Goal: Use online tool/utility: Utilize a website feature to perform a specific function

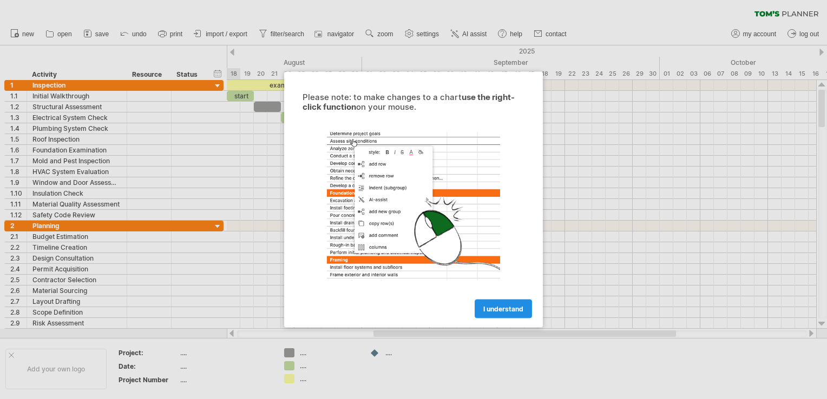
click at [482, 312] on link "I understand" at bounding box center [503, 309] width 57 height 19
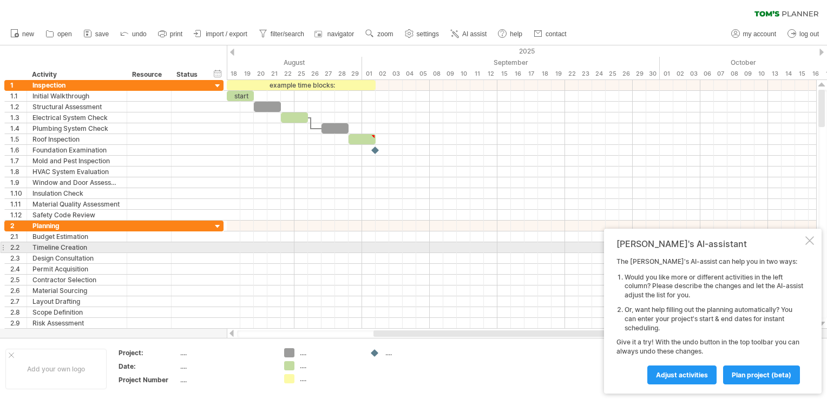
click at [812, 242] on div at bounding box center [809, 240] width 9 height 9
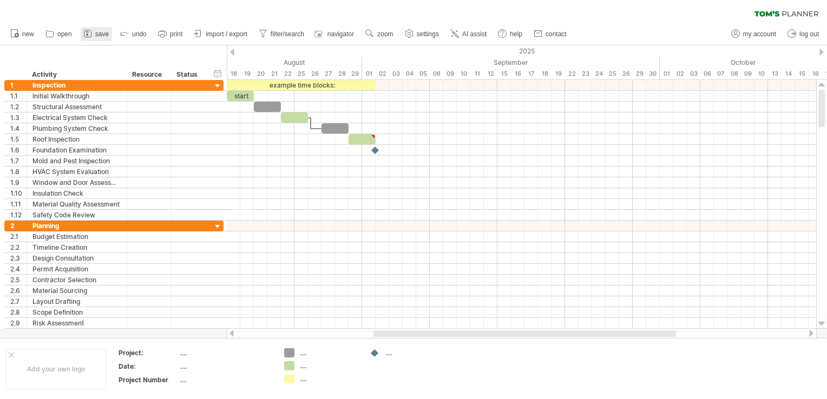
click at [95, 35] on span "save" at bounding box center [102, 34] width 14 height 8
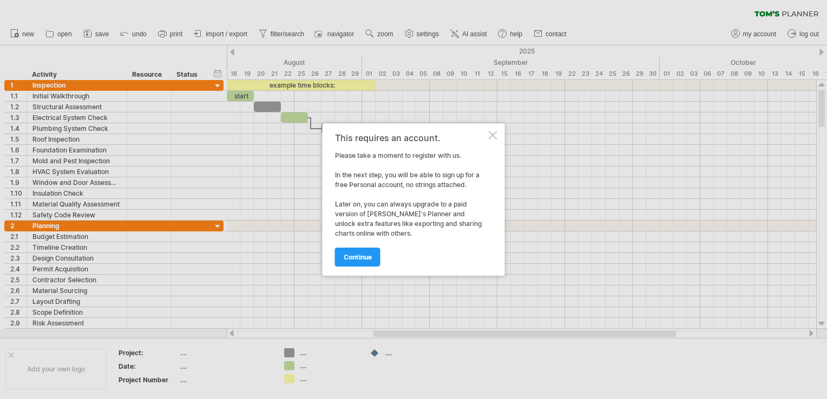
click at [489, 137] on div at bounding box center [493, 135] width 9 height 9
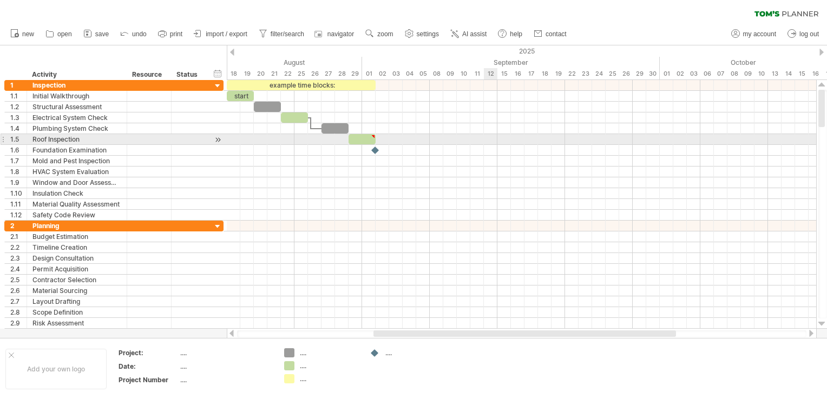
click at [486, 140] on div at bounding box center [521, 139] width 589 height 11
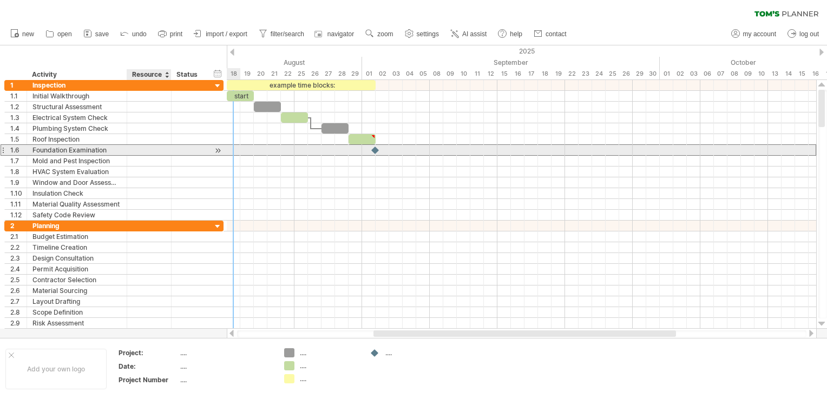
click at [162, 146] on div at bounding box center [149, 150] width 33 height 10
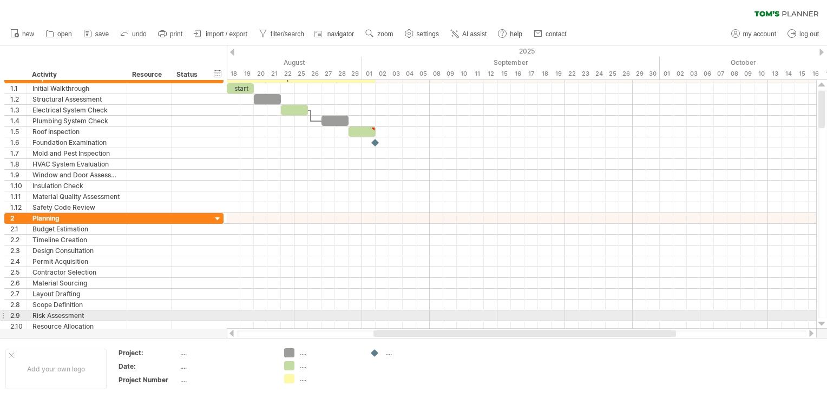
click at [823, 321] on div at bounding box center [821, 324] width 7 height 9
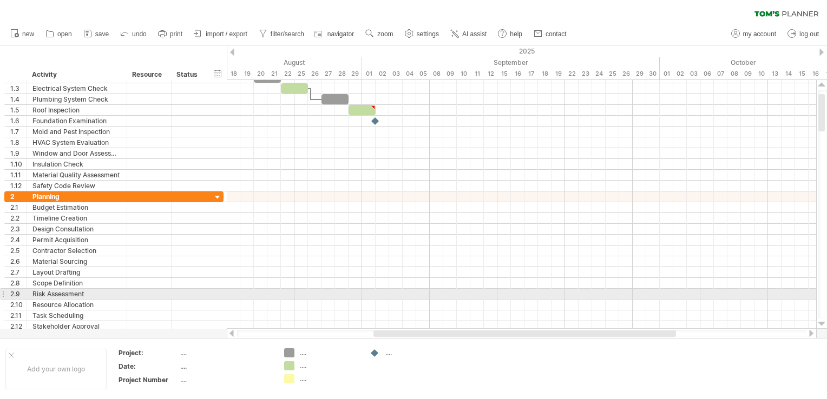
click at [823, 321] on div at bounding box center [821, 324] width 7 height 9
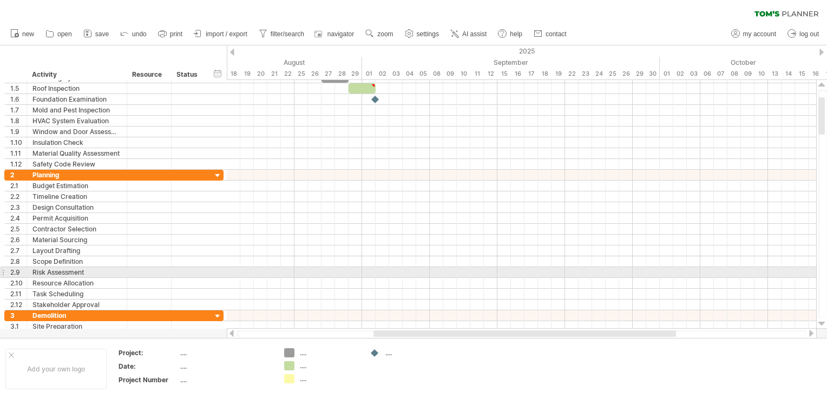
click at [823, 321] on div at bounding box center [821, 324] width 7 height 9
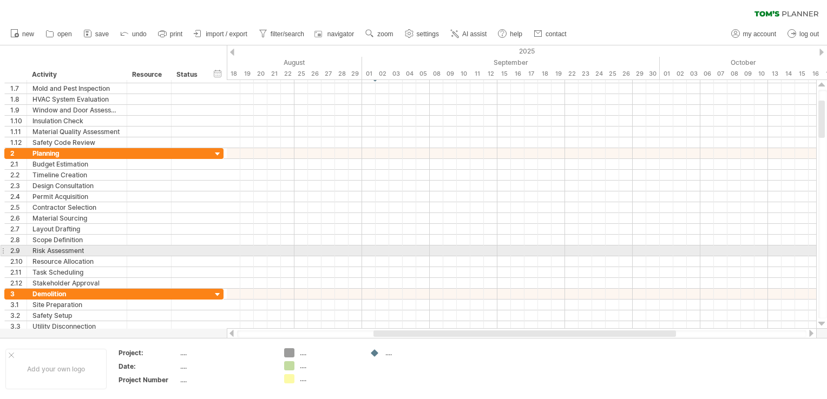
click at [823, 321] on div at bounding box center [821, 324] width 7 height 9
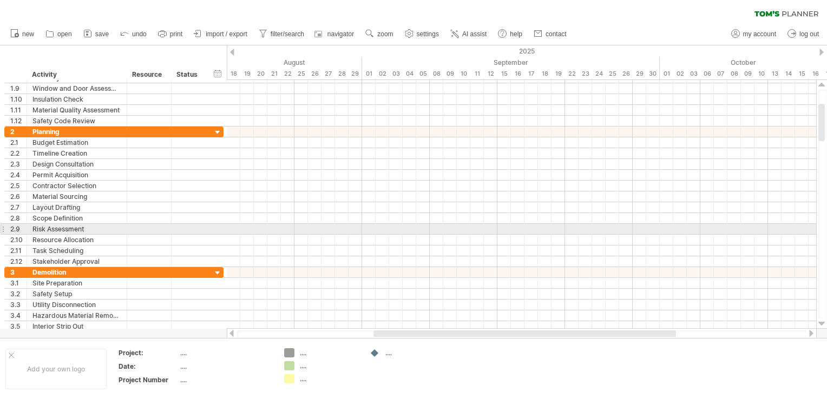
click at [823, 321] on div at bounding box center [821, 324] width 7 height 9
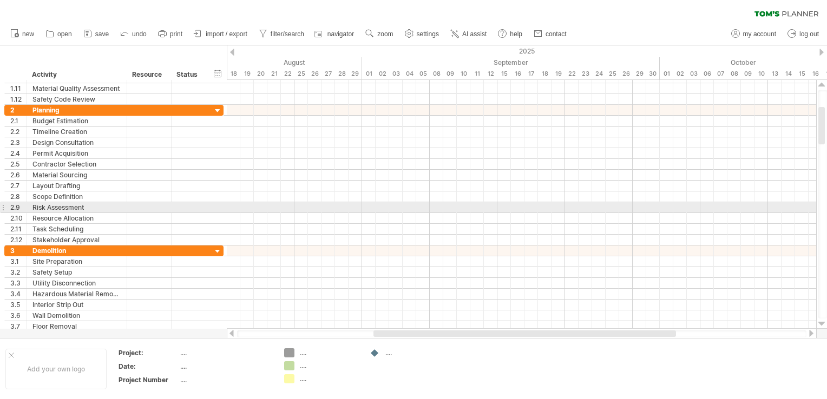
click at [823, 321] on div at bounding box center [821, 324] width 7 height 9
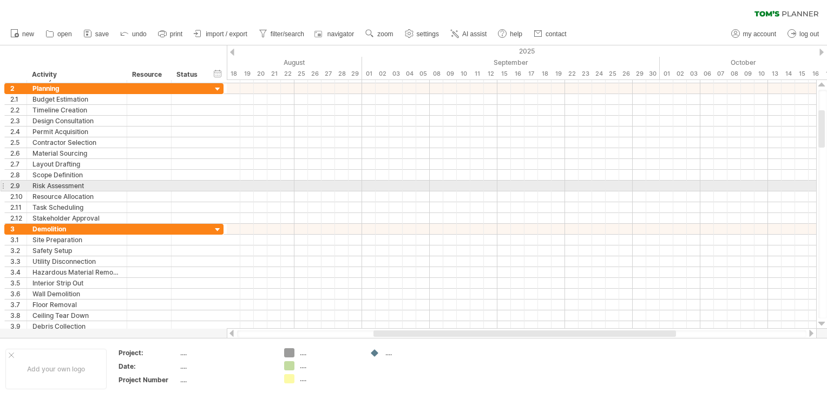
click at [823, 321] on div at bounding box center [821, 324] width 7 height 9
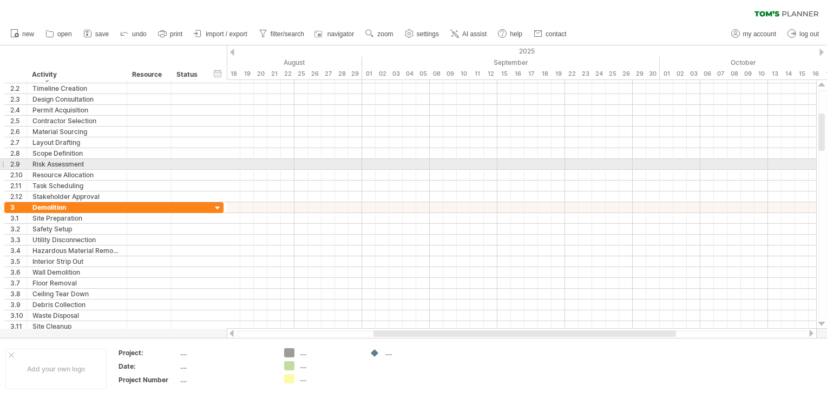
click at [823, 321] on div at bounding box center [821, 324] width 7 height 9
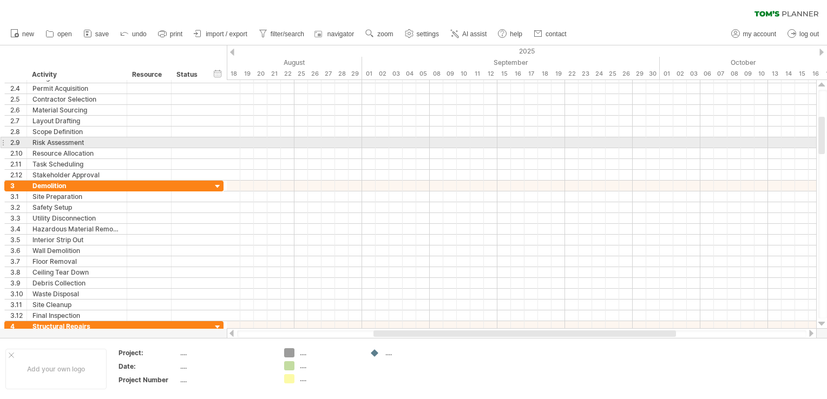
click at [823, 321] on div at bounding box center [821, 324] width 7 height 9
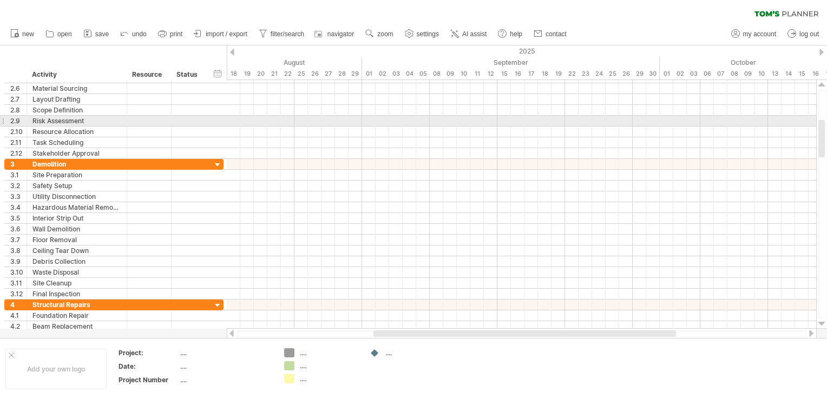
click at [823, 321] on div at bounding box center [821, 324] width 7 height 9
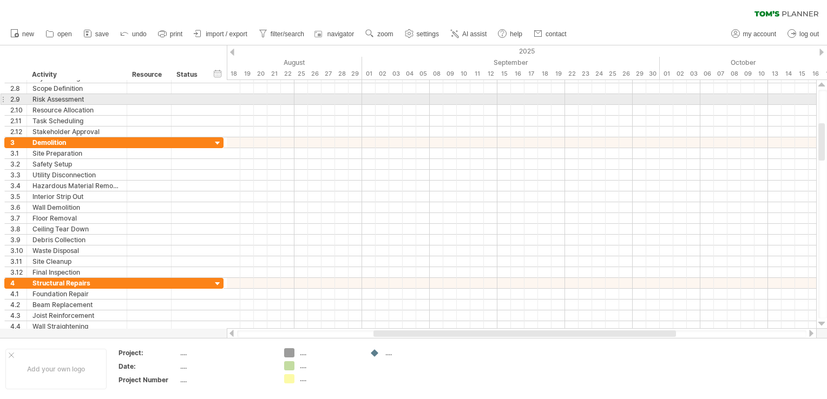
click at [823, 321] on div at bounding box center [821, 324] width 7 height 9
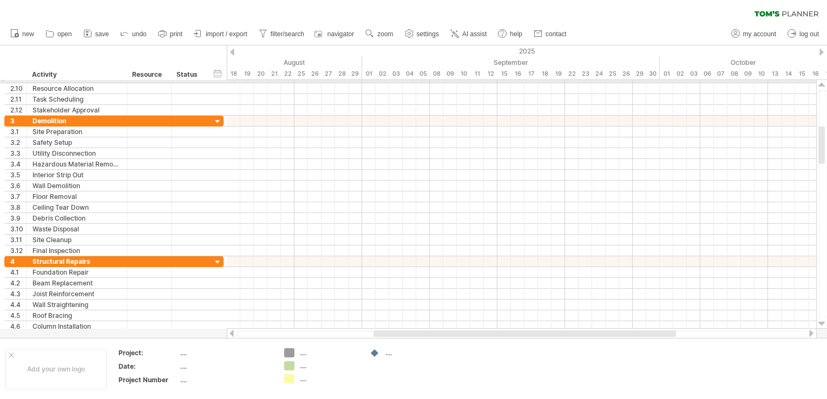
click at [823, 321] on div at bounding box center [821, 324] width 7 height 9
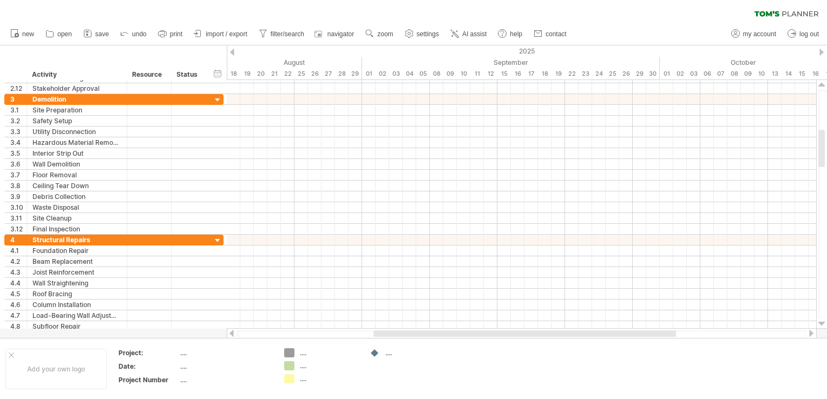
click at [823, 321] on div at bounding box center [821, 324] width 7 height 9
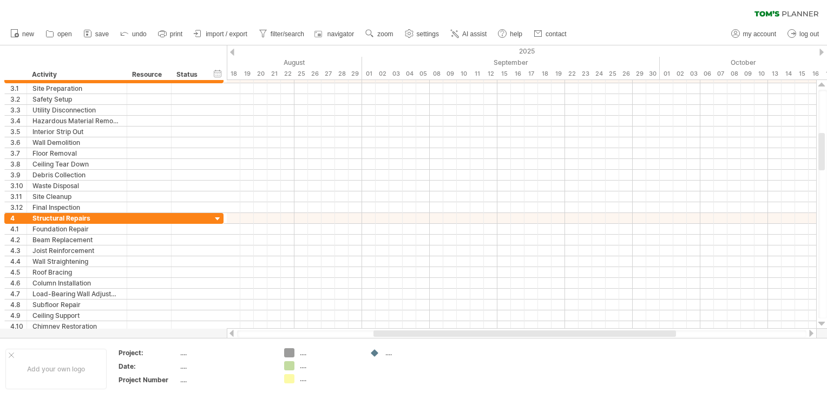
click at [823, 321] on div at bounding box center [821, 324] width 7 height 9
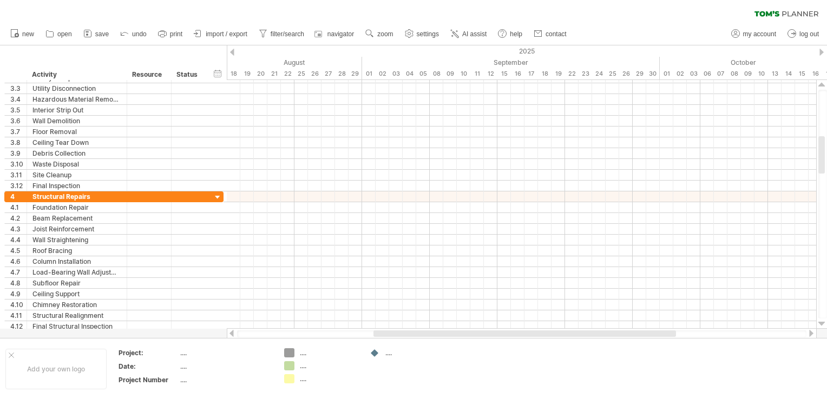
click at [823, 321] on div at bounding box center [821, 324] width 7 height 9
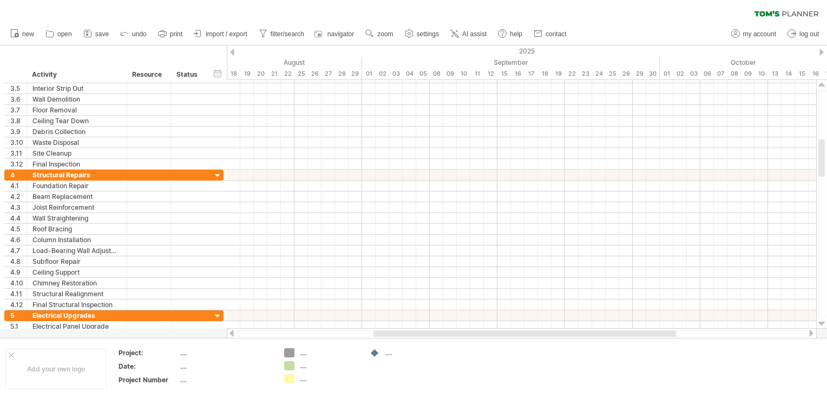
click at [823, 321] on div at bounding box center [821, 324] width 7 height 9
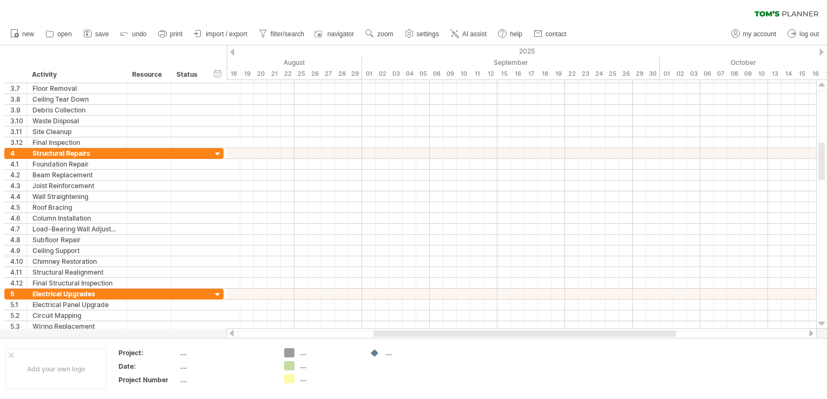
click at [823, 321] on div at bounding box center [821, 324] width 7 height 9
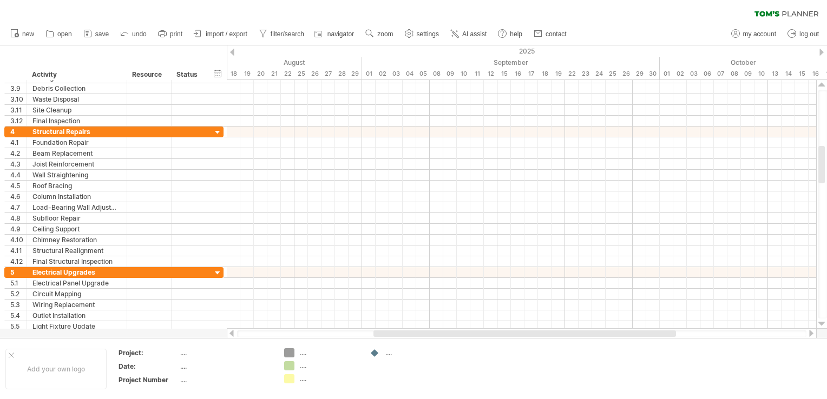
click at [823, 321] on div at bounding box center [821, 324] width 7 height 9
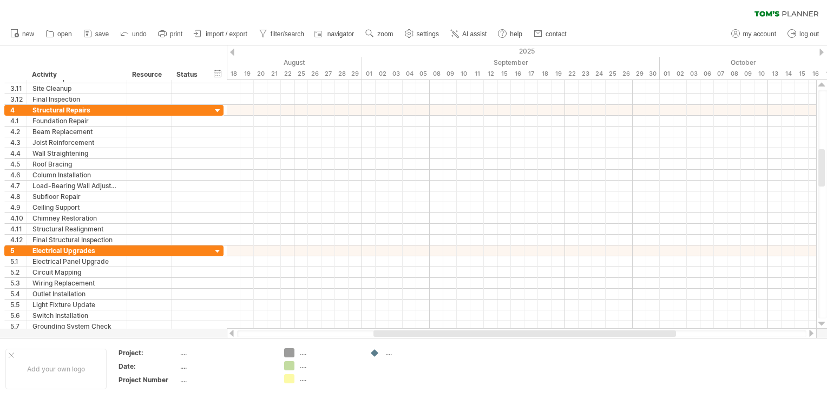
click at [823, 321] on div at bounding box center [821, 324] width 7 height 9
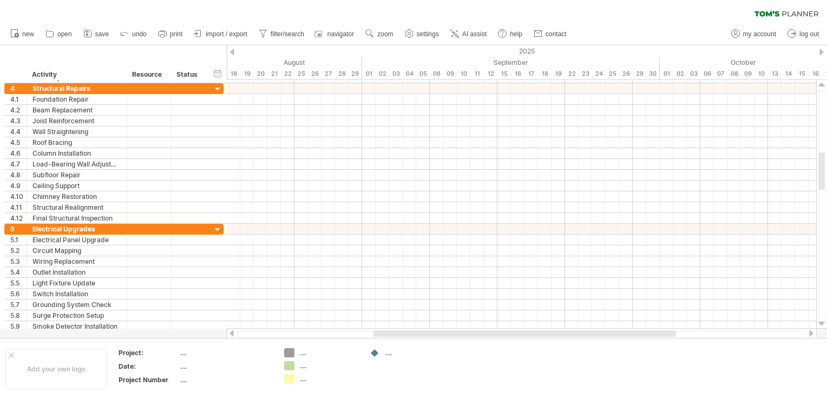
click at [823, 321] on div at bounding box center [821, 324] width 7 height 9
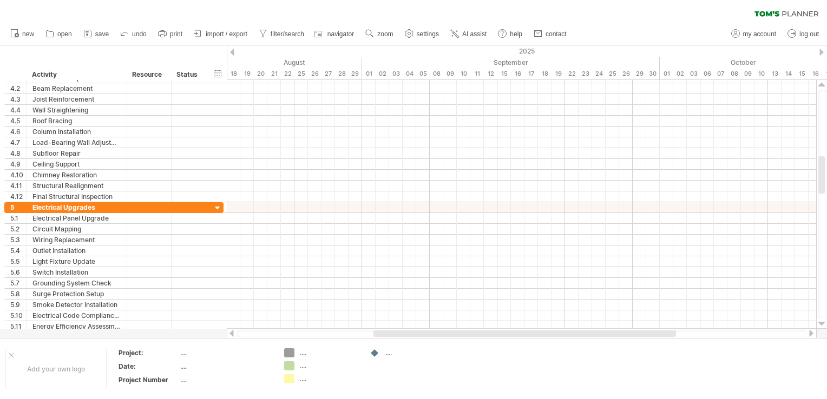
click at [823, 321] on div at bounding box center [821, 324] width 7 height 9
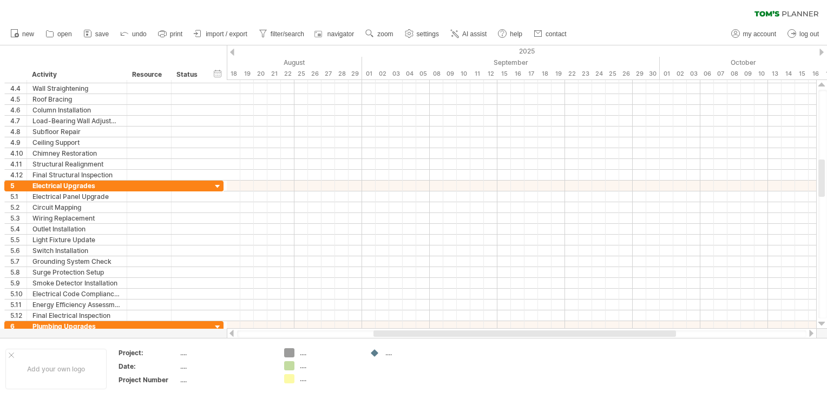
click at [823, 321] on div at bounding box center [821, 324] width 7 height 9
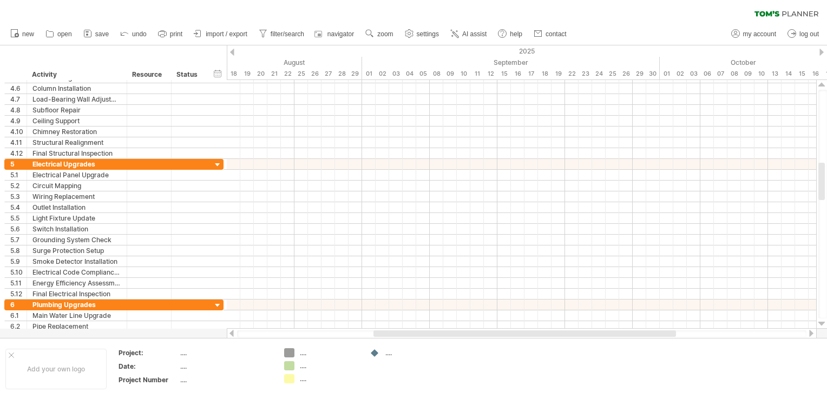
click at [823, 321] on div at bounding box center [821, 324] width 7 height 9
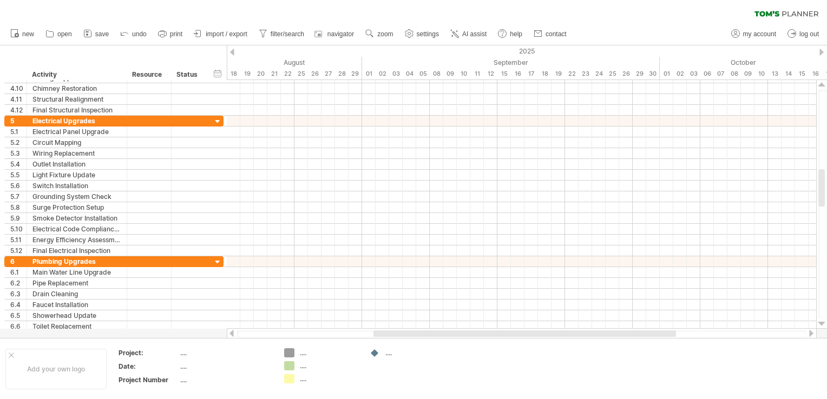
click at [823, 321] on div at bounding box center [821, 324] width 7 height 9
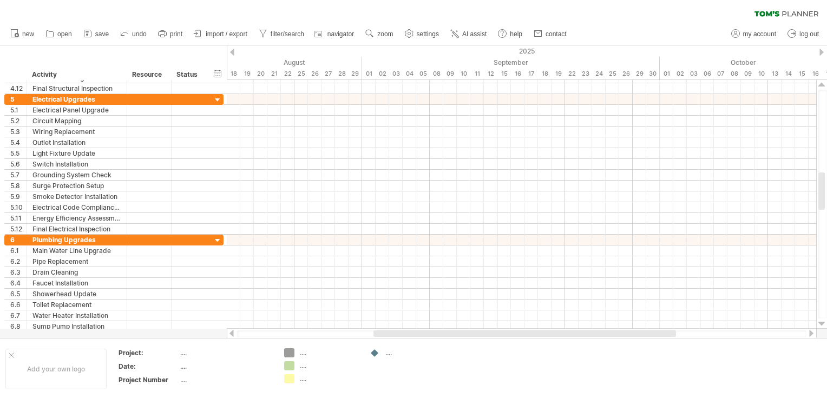
click at [823, 321] on div at bounding box center [821, 324] width 7 height 9
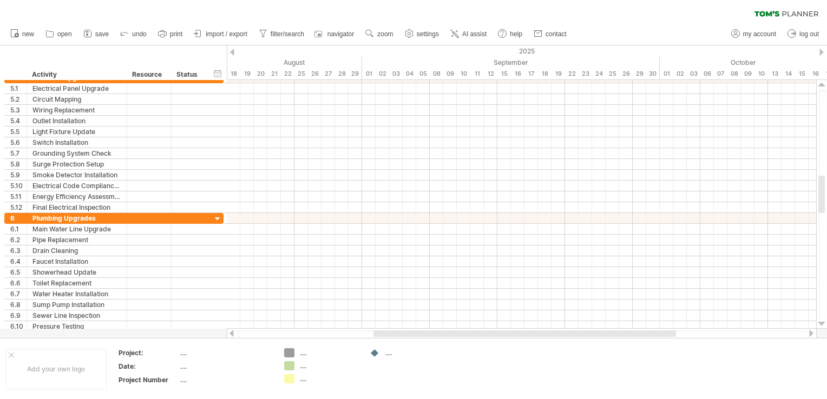
click at [823, 321] on div at bounding box center [821, 324] width 7 height 9
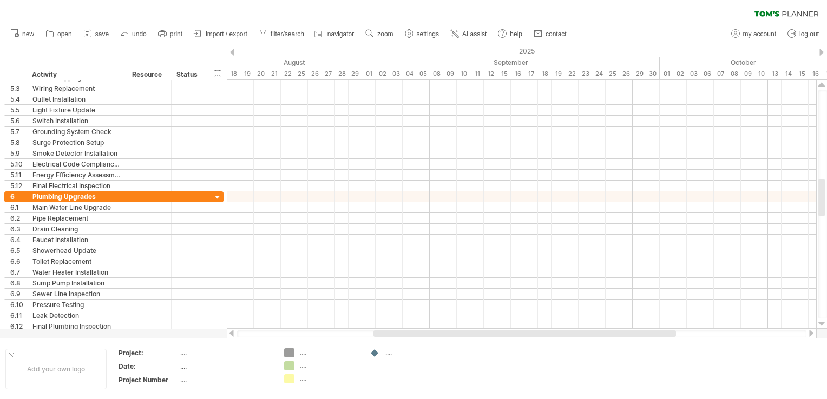
click at [823, 321] on div at bounding box center [821, 324] width 7 height 9
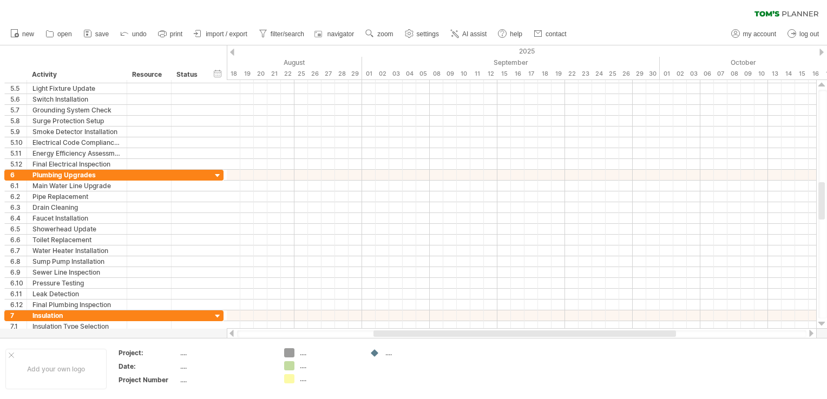
click at [823, 321] on div at bounding box center [821, 324] width 7 height 9
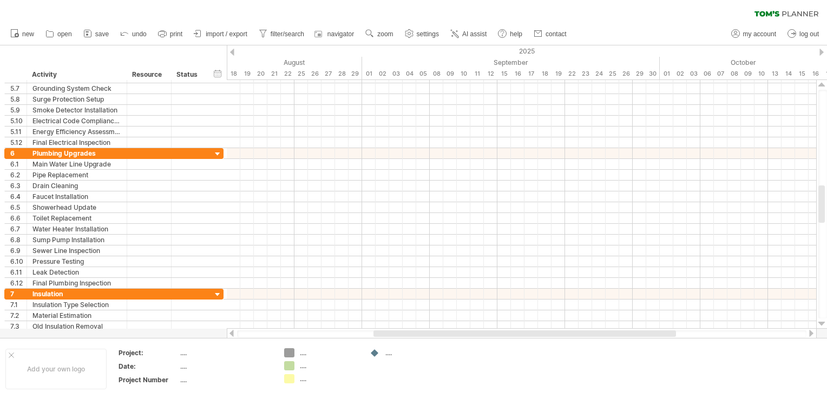
click at [823, 321] on div at bounding box center [821, 324] width 7 height 9
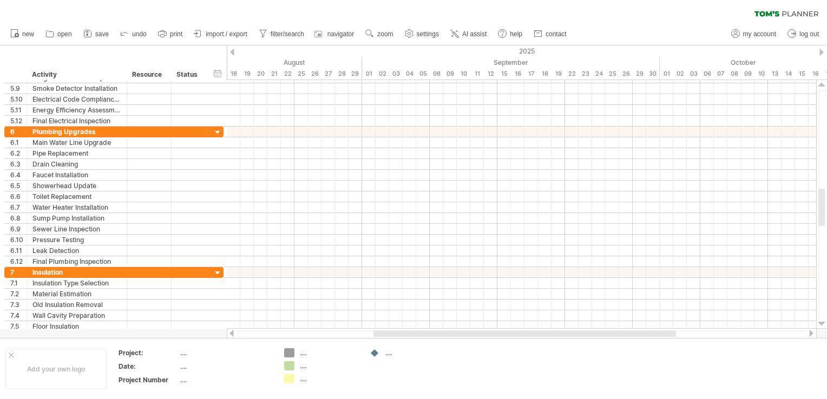
click at [823, 321] on div at bounding box center [821, 324] width 7 height 9
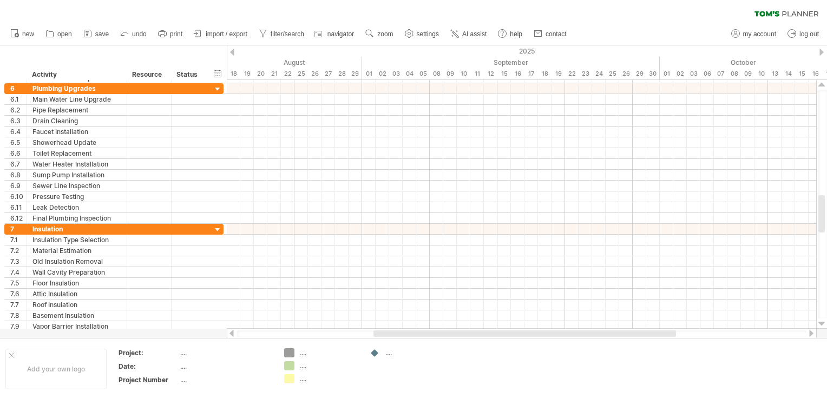
click at [823, 321] on div at bounding box center [821, 324] width 7 height 9
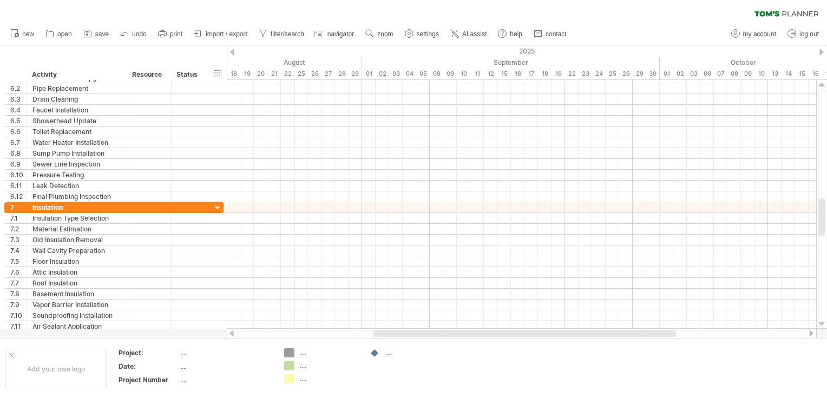
click at [823, 321] on div at bounding box center [821, 324] width 7 height 9
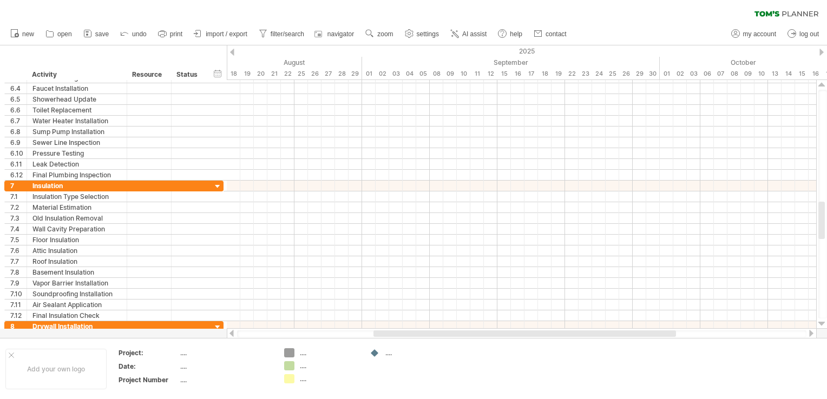
click at [823, 321] on div at bounding box center [821, 324] width 7 height 9
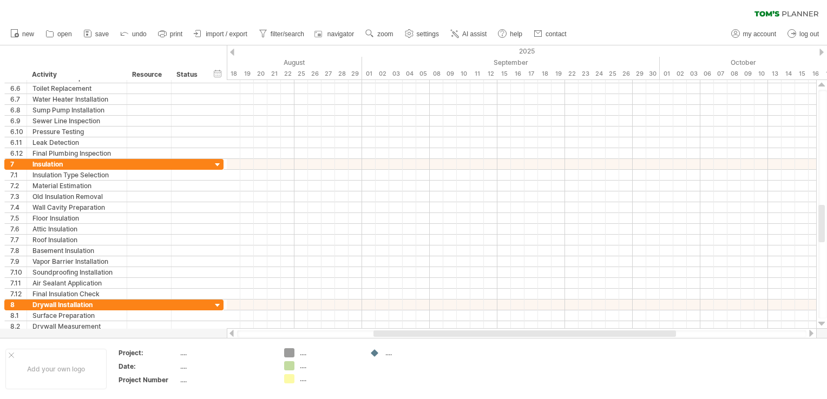
click at [823, 321] on div at bounding box center [821, 324] width 7 height 9
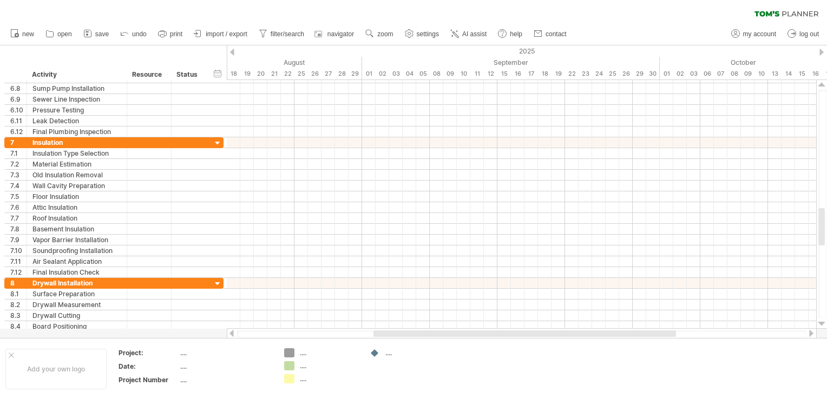
click at [823, 321] on div at bounding box center [821, 324] width 7 height 9
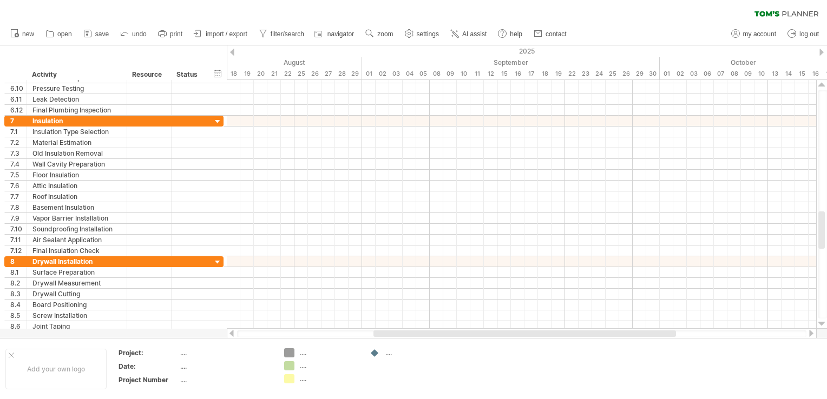
click at [823, 321] on div at bounding box center [821, 324] width 7 height 9
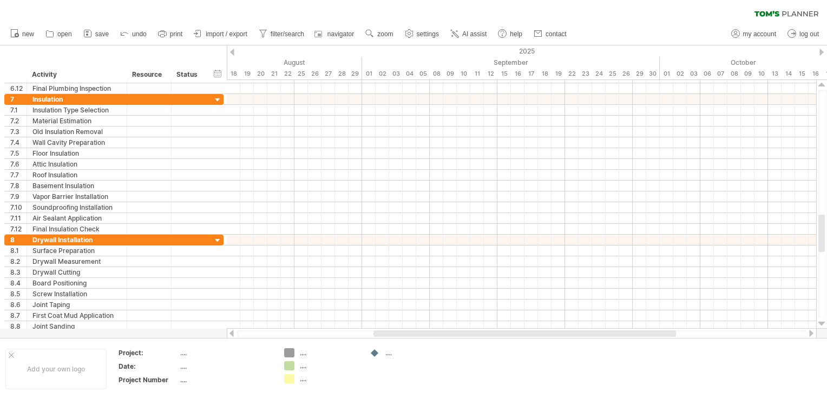
click at [823, 321] on div at bounding box center [821, 324] width 7 height 9
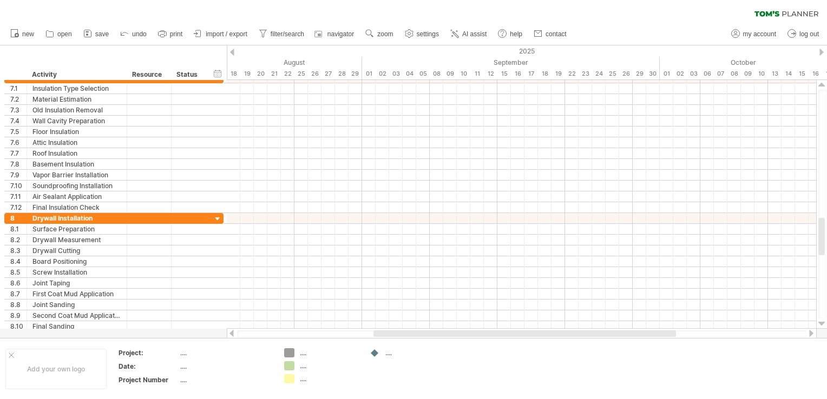
click at [823, 321] on div at bounding box center [821, 324] width 7 height 9
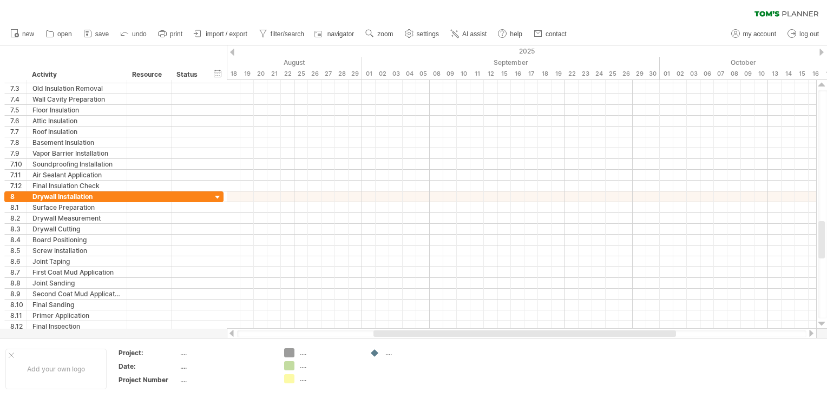
click at [823, 321] on div at bounding box center [821, 324] width 7 height 9
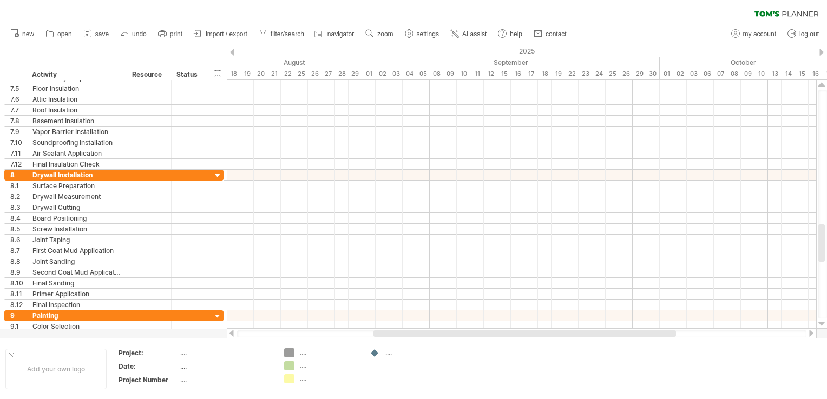
click at [823, 321] on div at bounding box center [821, 324] width 7 height 9
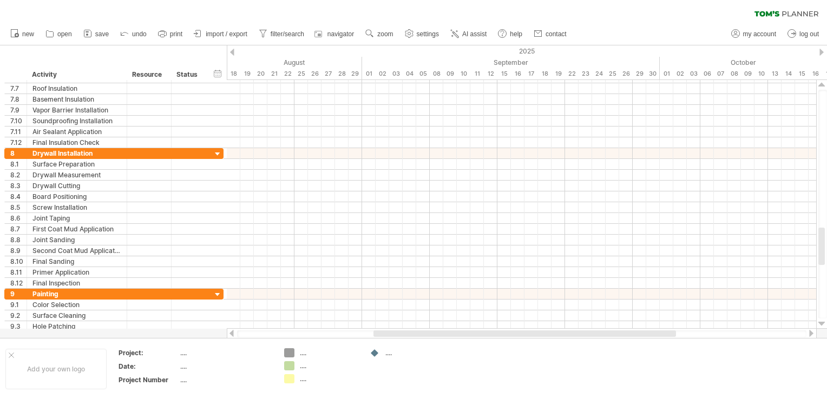
click at [823, 321] on div at bounding box center [821, 324] width 7 height 9
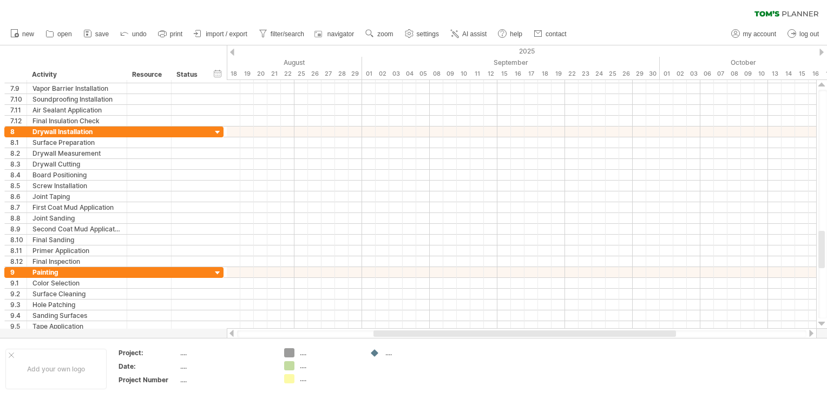
click at [823, 321] on div at bounding box center [821, 324] width 7 height 9
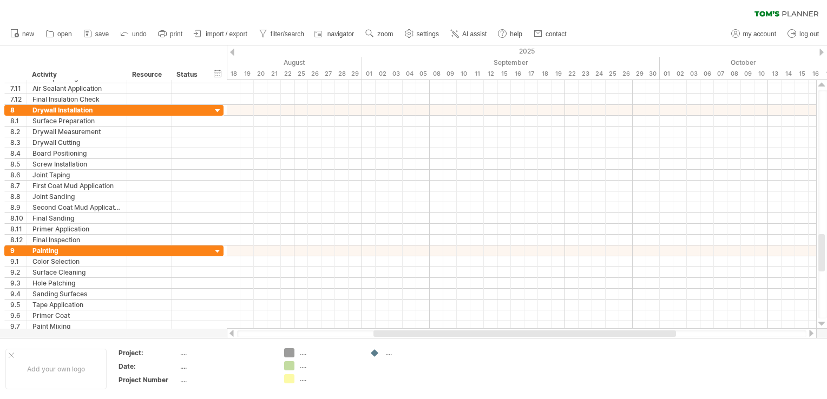
click at [823, 321] on div at bounding box center [821, 324] width 7 height 9
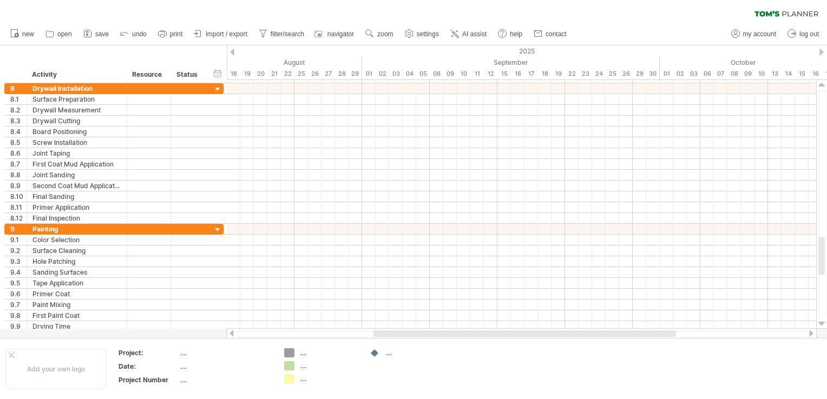
click at [823, 321] on div at bounding box center [821, 324] width 7 height 9
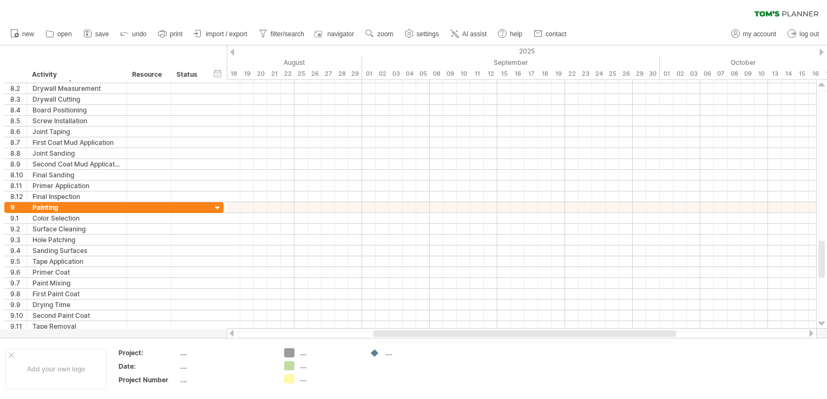
click at [823, 321] on div at bounding box center [821, 324] width 7 height 9
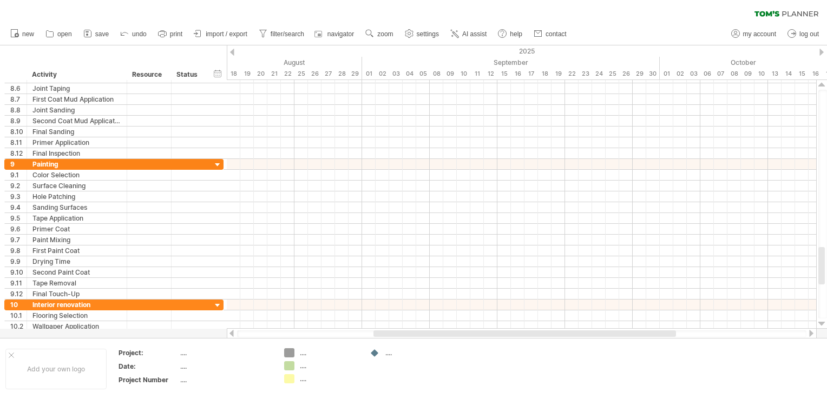
click at [823, 321] on div at bounding box center [821, 324] width 7 height 9
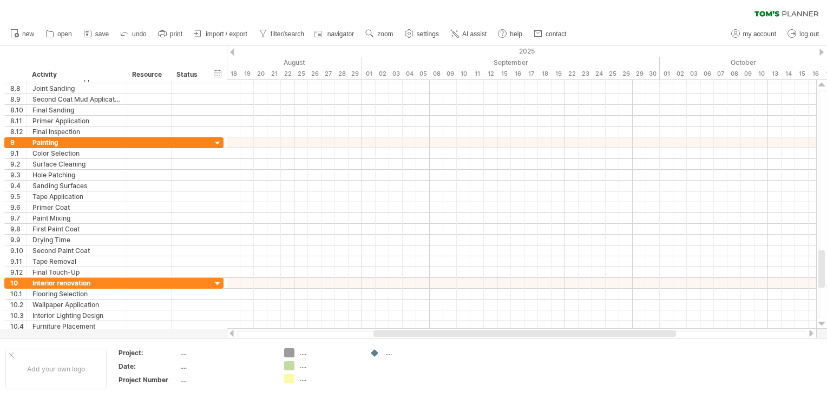
click at [823, 321] on div at bounding box center [821, 324] width 7 height 9
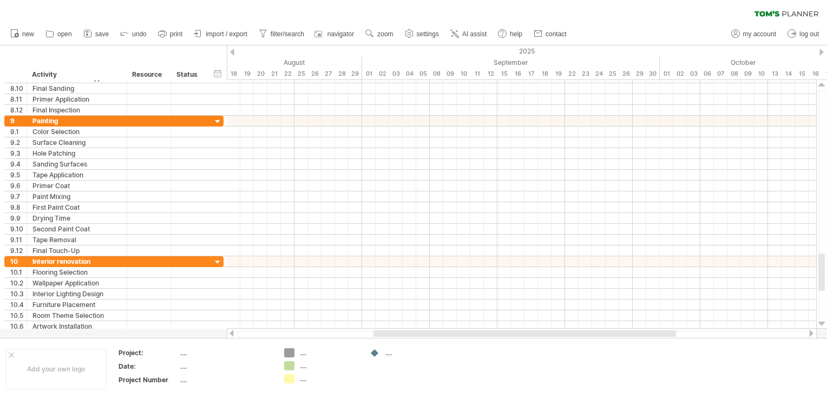
click at [823, 321] on div at bounding box center [821, 324] width 7 height 9
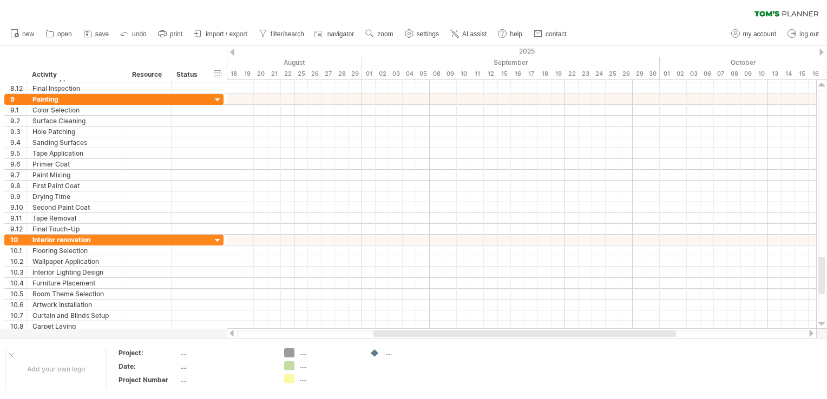
click at [823, 321] on div at bounding box center [821, 324] width 7 height 9
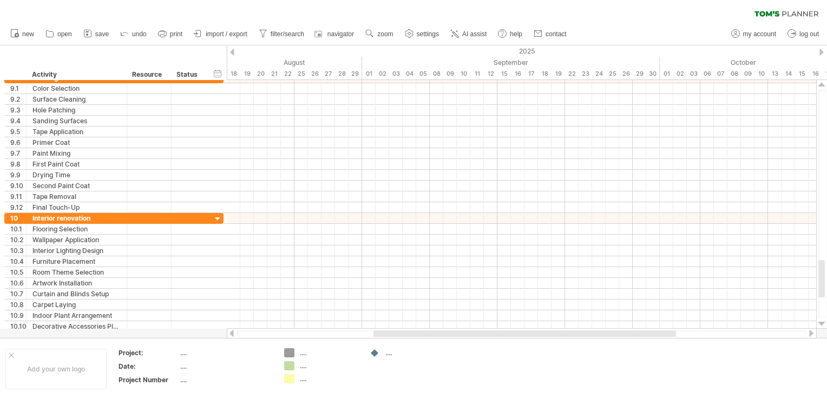
click at [823, 321] on div at bounding box center [821, 324] width 7 height 9
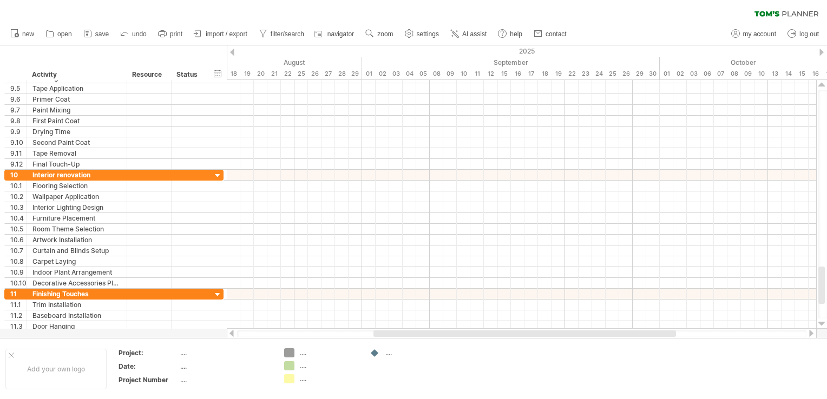
click at [823, 321] on div at bounding box center [821, 324] width 7 height 9
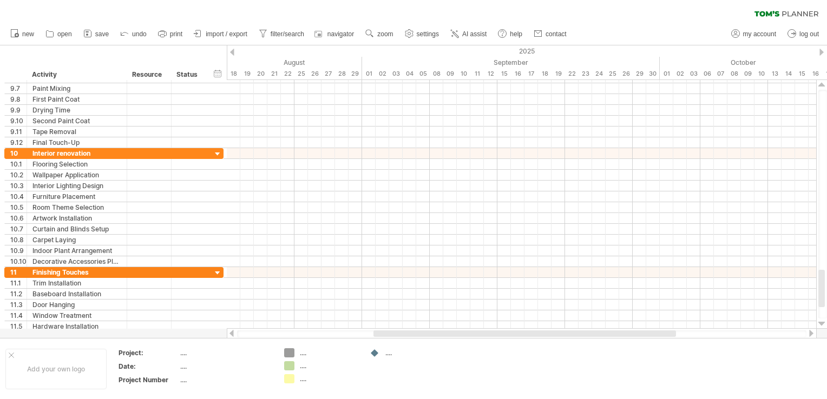
click at [823, 321] on div at bounding box center [821, 324] width 7 height 9
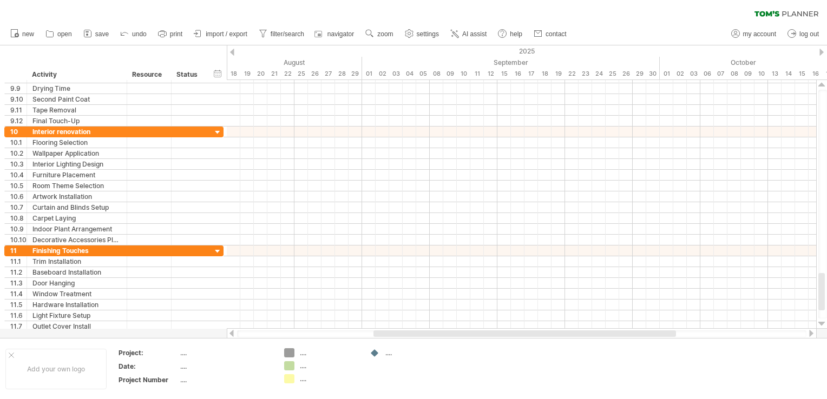
click at [823, 321] on div at bounding box center [821, 324] width 7 height 9
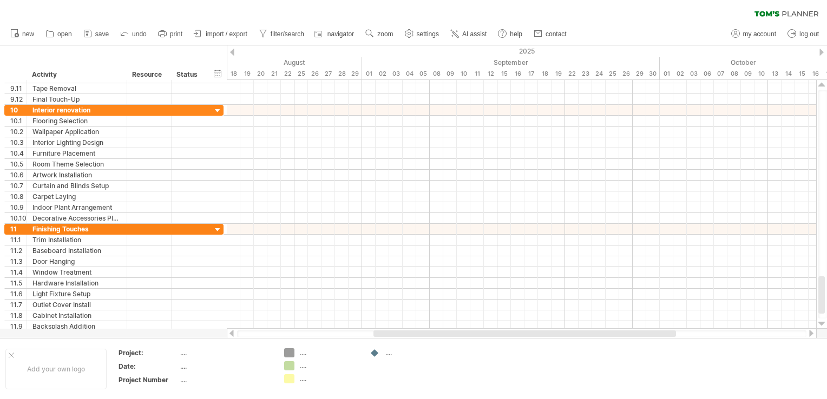
click at [823, 321] on div at bounding box center [821, 324] width 7 height 9
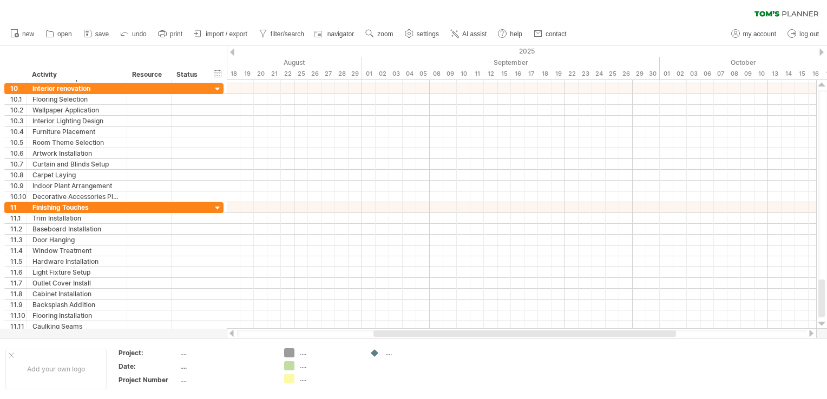
click at [823, 321] on div at bounding box center [821, 324] width 7 height 9
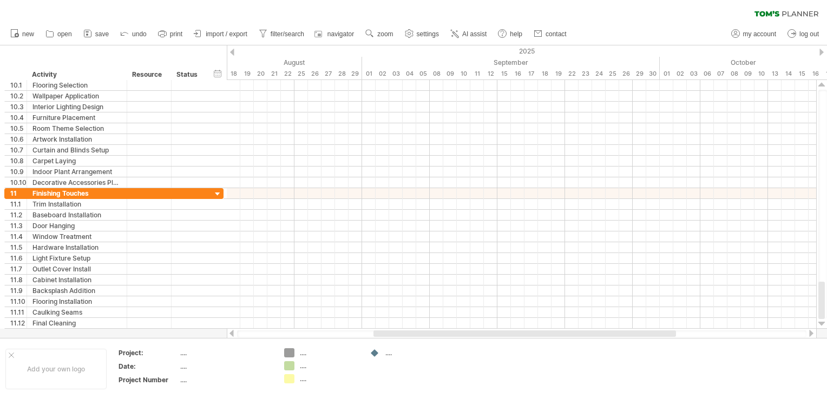
click at [823, 321] on div at bounding box center [821, 324] width 7 height 9
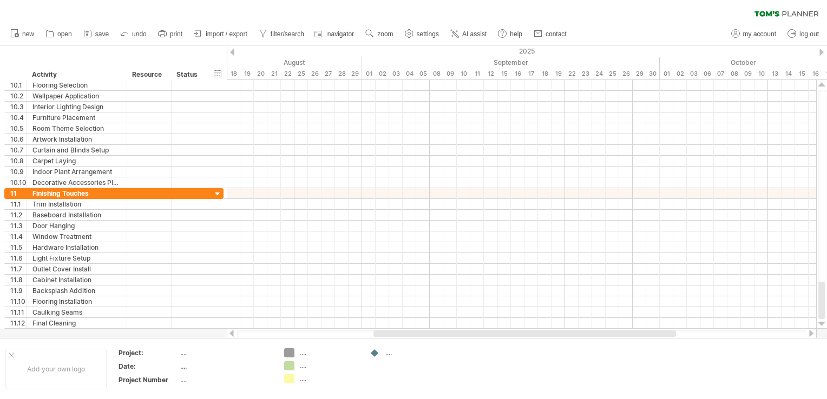
click at [823, 321] on div at bounding box center [821, 324] width 7 height 9
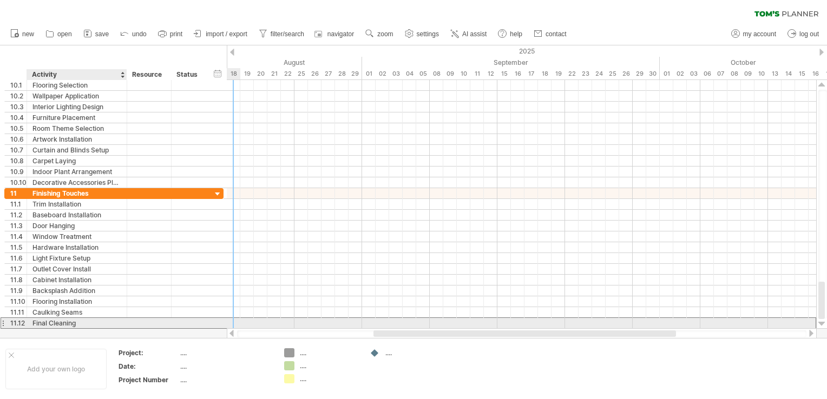
click at [110, 322] on div "Final Cleaning" at bounding box center [76, 323] width 89 height 10
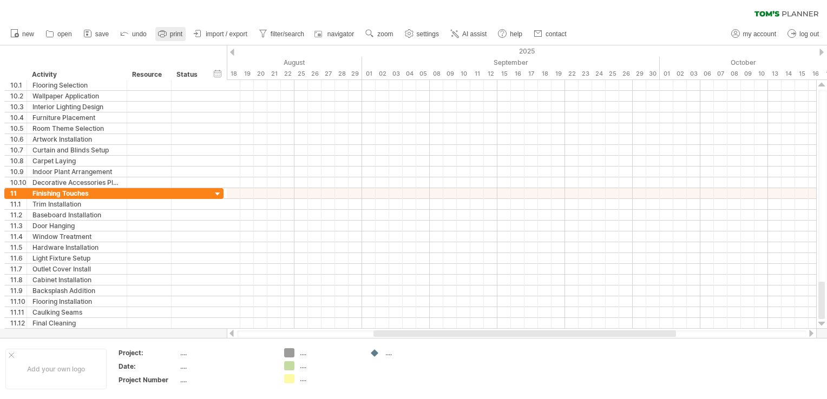
click at [174, 34] on span "print" at bounding box center [176, 34] width 12 height 8
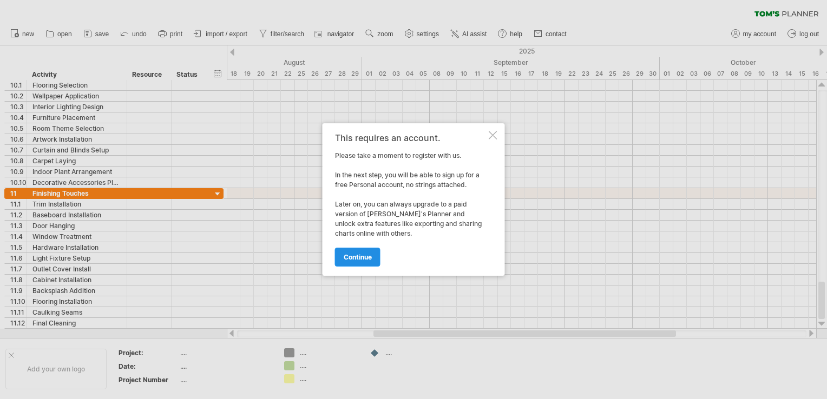
click at [359, 255] on span "continue" at bounding box center [358, 257] width 28 height 8
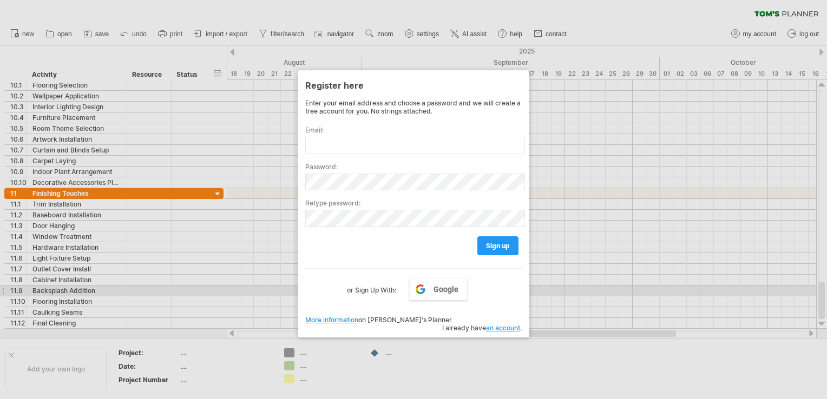
click at [606, 289] on div at bounding box center [413, 199] width 827 height 399
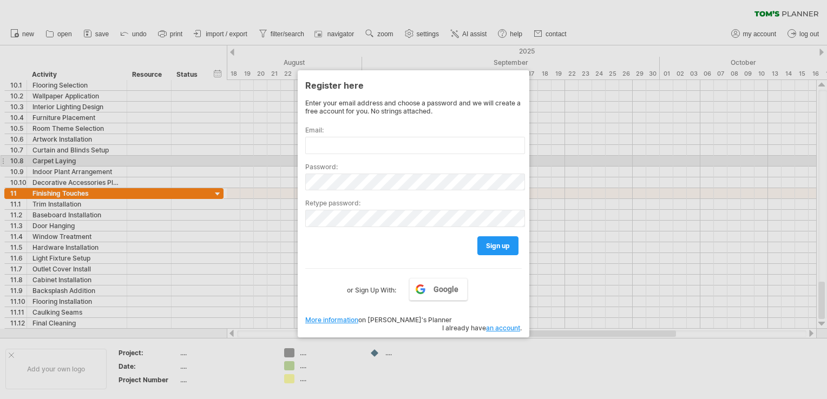
click at [221, 159] on div at bounding box center [413, 199] width 827 height 399
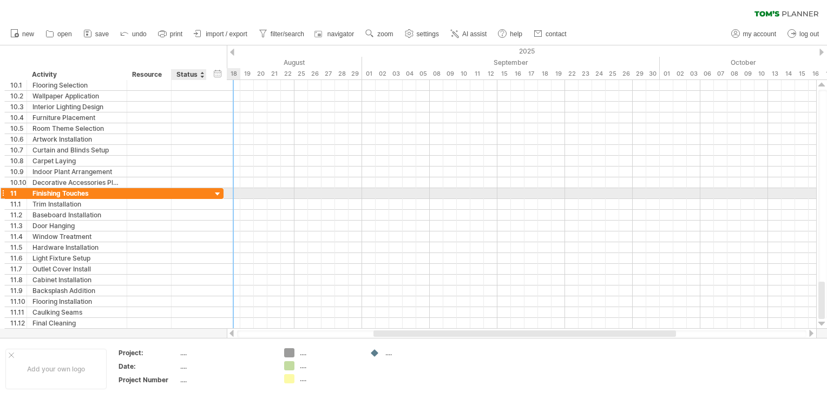
click at [217, 192] on div at bounding box center [218, 194] width 10 height 10
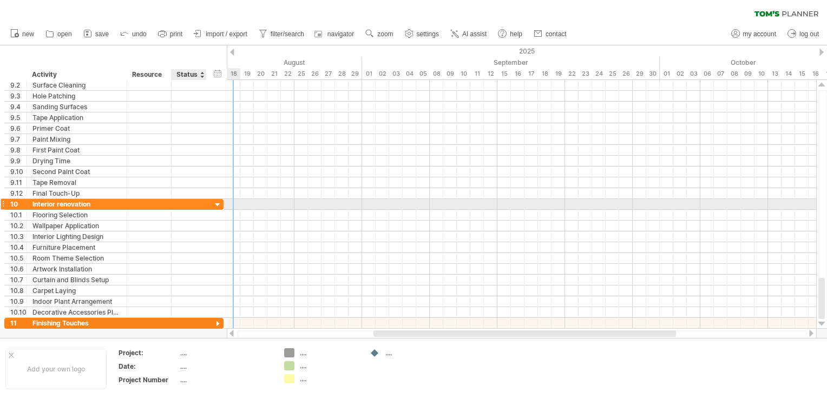
click at [218, 205] on div at bounding box center [218, 205] width 10 height 10
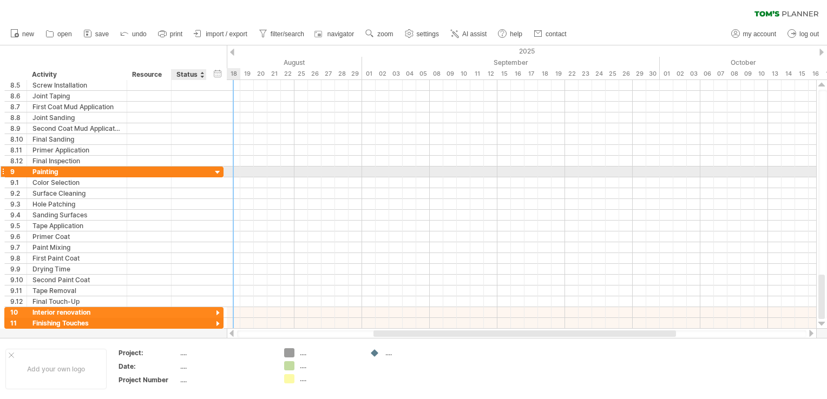
click at [215, 175] on div at bounding box center [218, 173] width 10 height 10
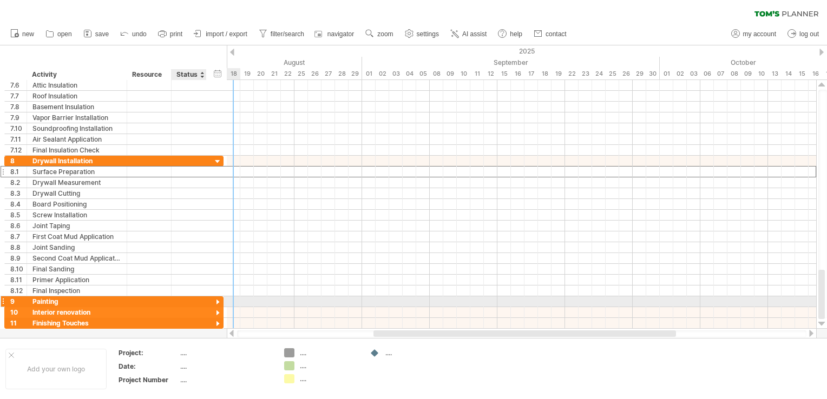
click at [215, 175] on div "**********" at bounding box center [113, 171] width 219 height 11
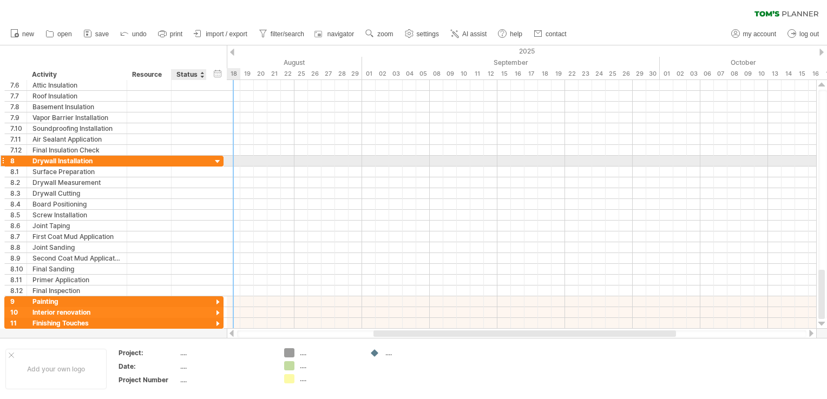
click at [216, 160] on div at bounding box center [218, 162] width 10 height 10
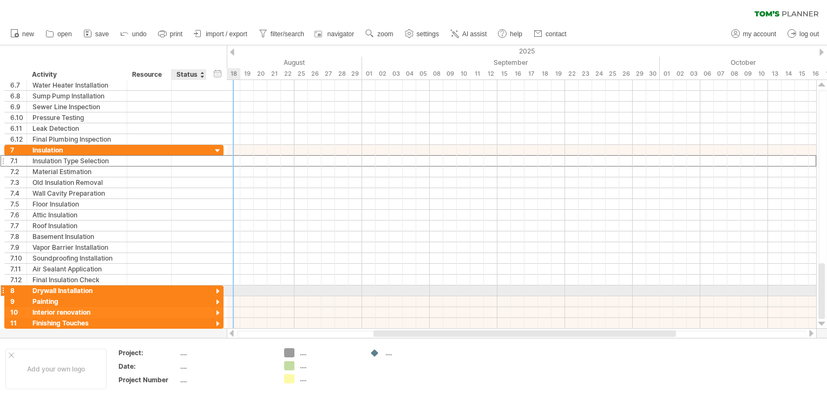
click at [216, 160] on div "**********" at bounding box center [113, 160] width 219 height 11
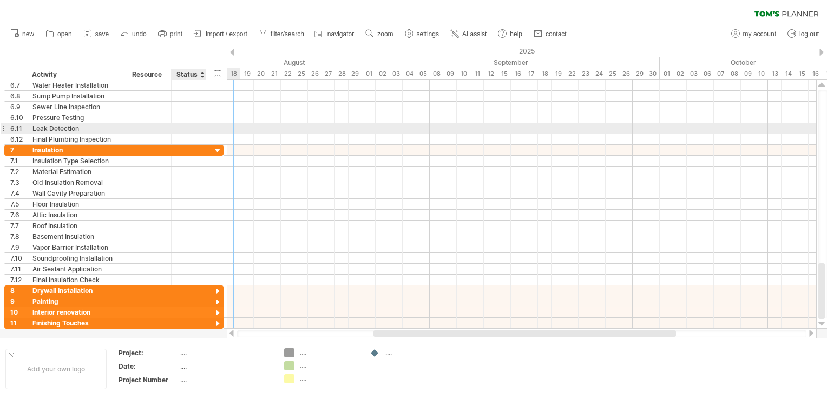
click at [220, 131] on div "**********" at bounding box center [113, 128] width 219 height 11
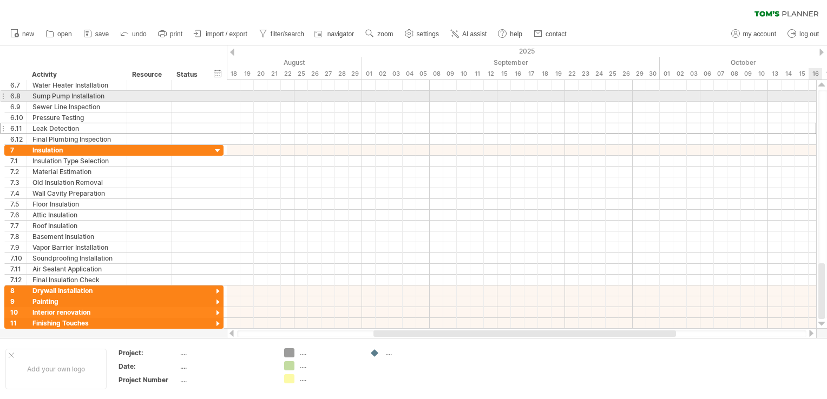
click at [821, 97] on div at bounding box center [822, 204] width 9 height 229
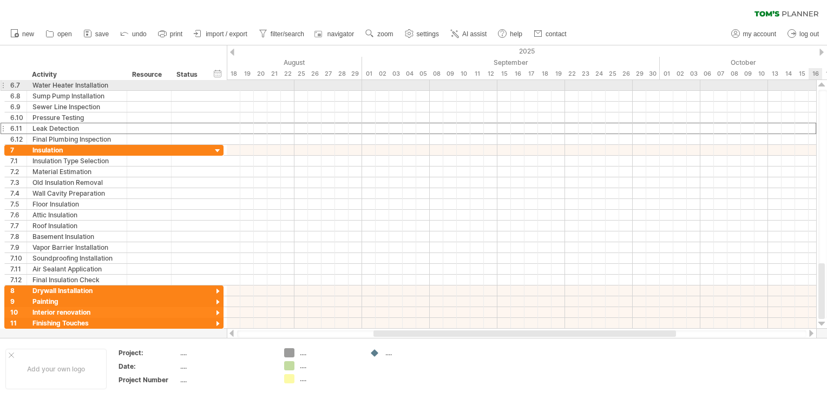
drag, startPoint x: 821, startPoint y: 97, endPoint x: 822, endPoint y: 86, distance: 10.9
click at [822, 86] on div at bounding box center [821, 204] width 11 height 249
click at [822, 86] on div at bounding box center [821, 85] width 7 height 9
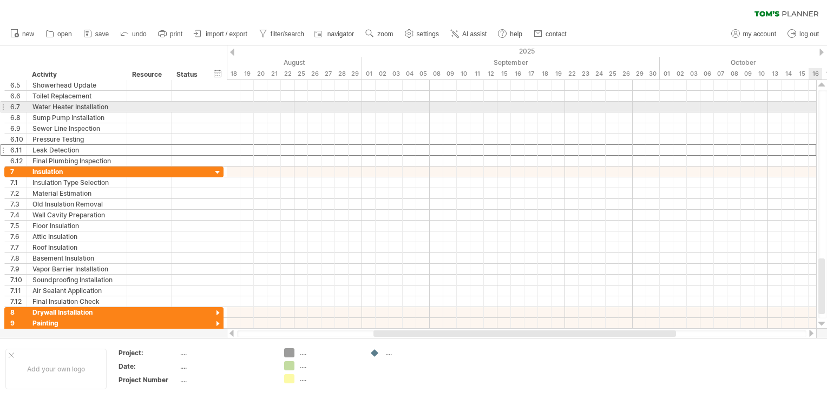
click at [822, 86] on div at bounding box center [821, 85] width 7 height 9
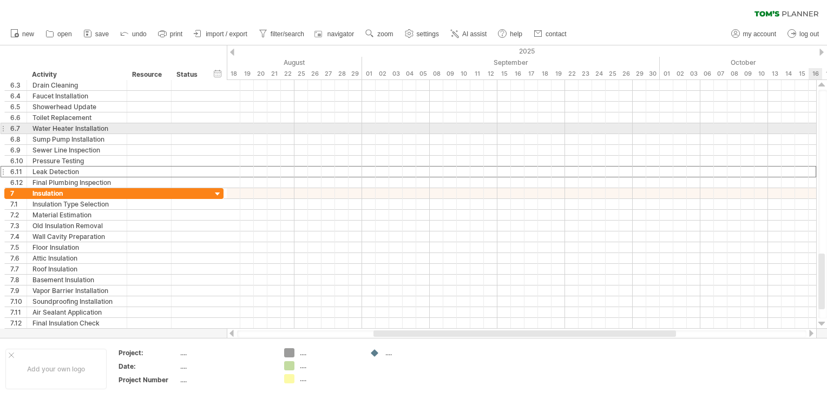
click at [822, 86] on div at bounding box center [821, 85] width 7 height 9
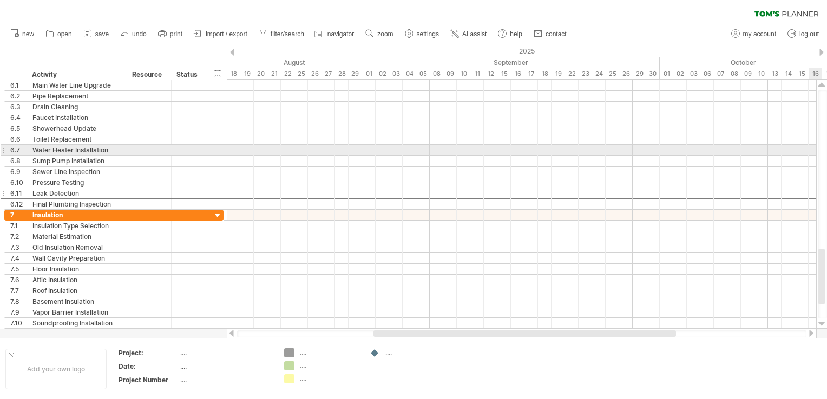
click at [822, 86] on div at bounding box center [821, 85] width 7 height 9
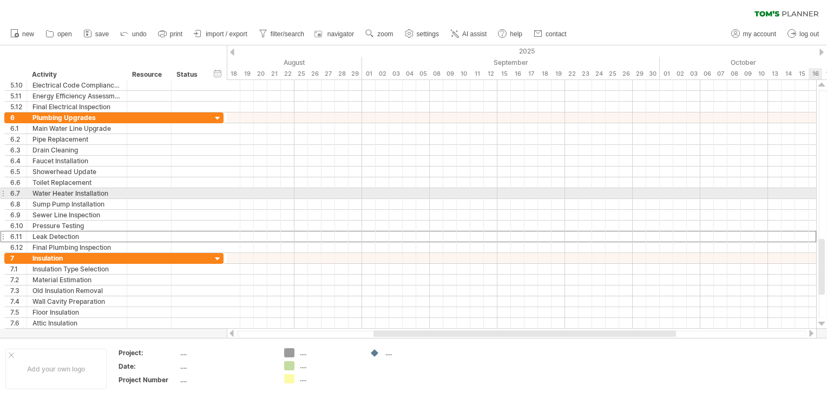
click at [822, 86] on div at bounding box center [821, 85] width 7 height 9
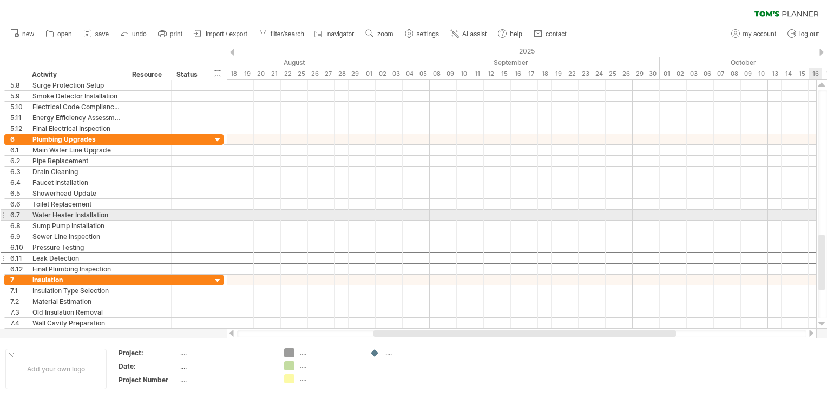
click at [822, 86] on div at bounding box center [821, 85] width 7 height 9
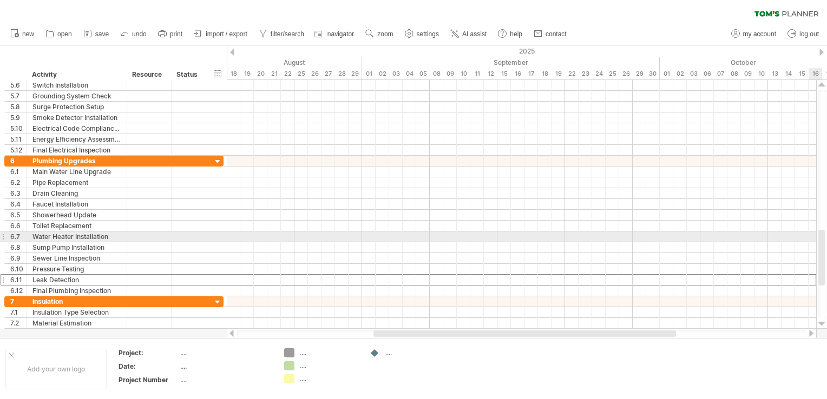
click at [822, 86] on div at bounding box center [821, 85] width 7 height 9
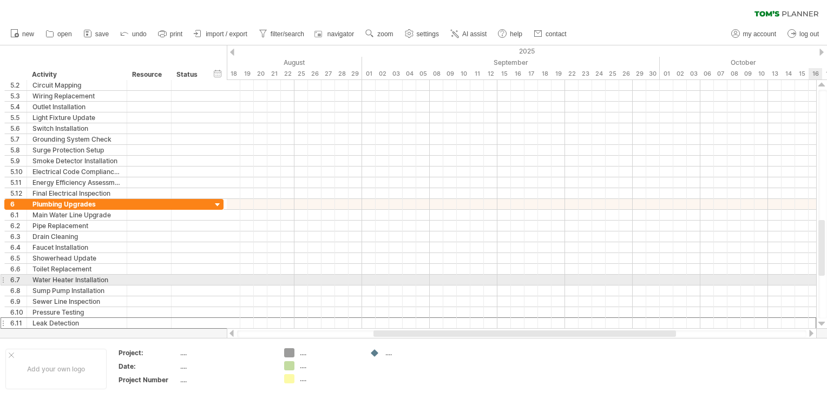
click at [822, 86] on div at bounding box center [821, 85] width 7 height 9
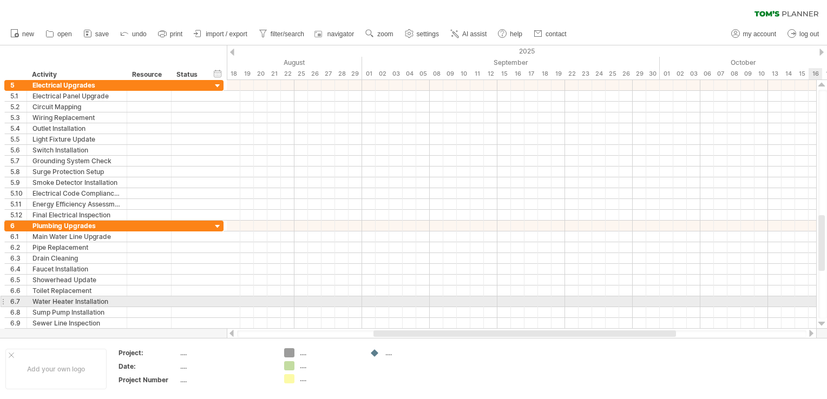
click at [822, 86] on div at bounding box center [821, 85] width 7 height 9
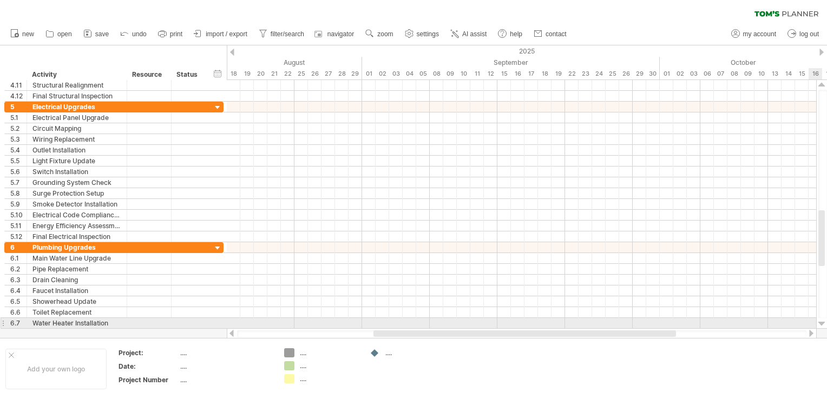
click at [822, 86] on div at bounding box center [821, 85] width 7 height 9
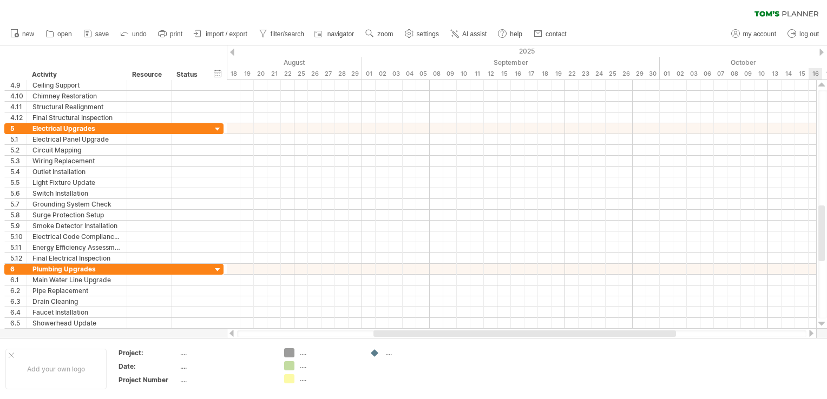
click at [822, 86] on div at bounding box center [821, 85] width 7 height 9
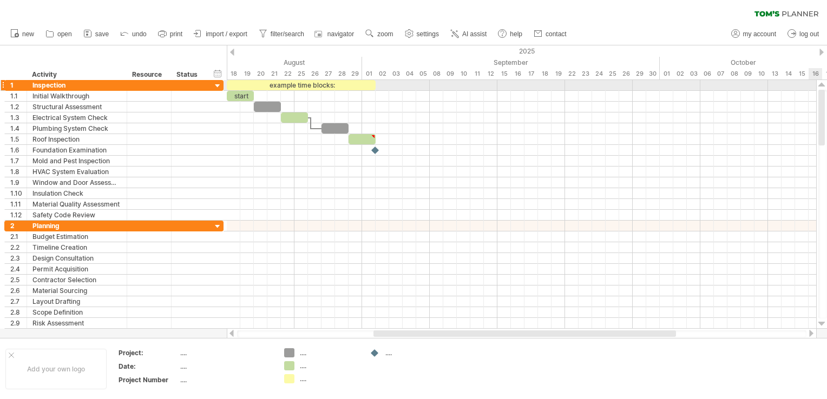
drag, startPoint x: 821, startPoint y: 208, endPoint x: 822, endPoint y: 90, distance: 118.5
click at [822, 90] on div at bounding box center [821, 118] width 6 height 56
click at [216, 88] on div at bounding box center [218, 86] width 10 height 10
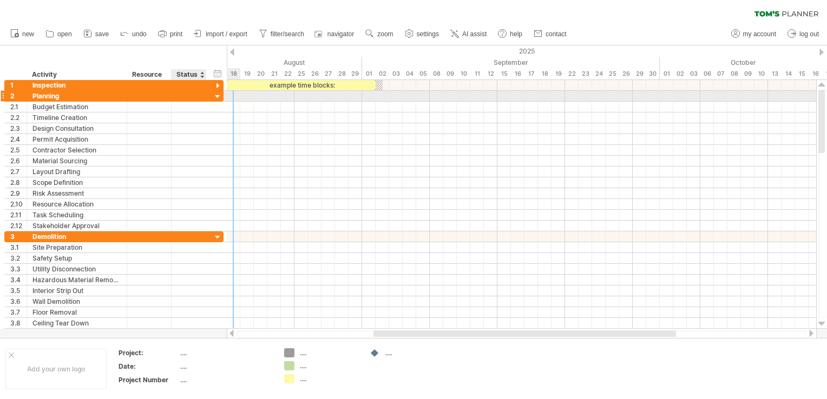
click at [219, 98] on div at bounding box center [218, 97] width 10 height 10
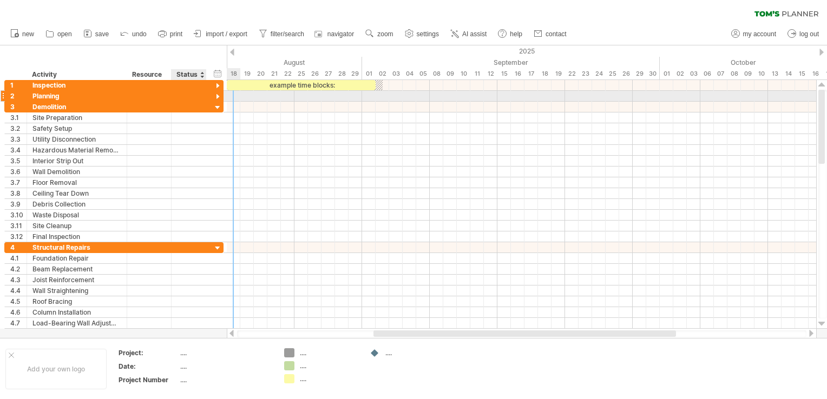
click at [219, 98] on div at bounding box center [218, 97] width 10 height 10
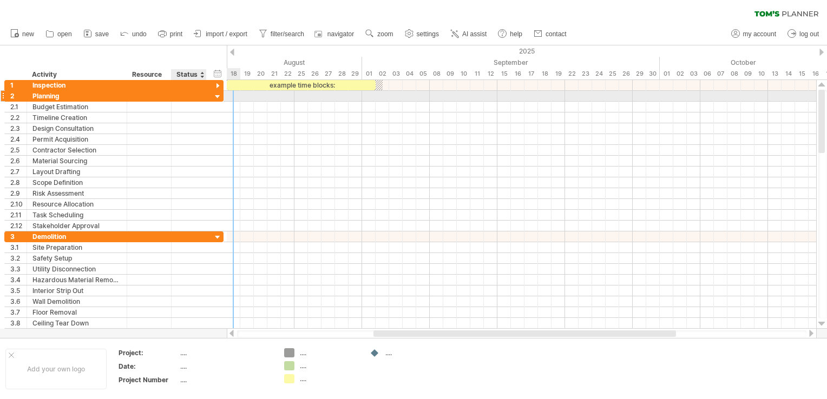
click at [219, 98] on div at bounding box center [218, 97] width 10 height 10
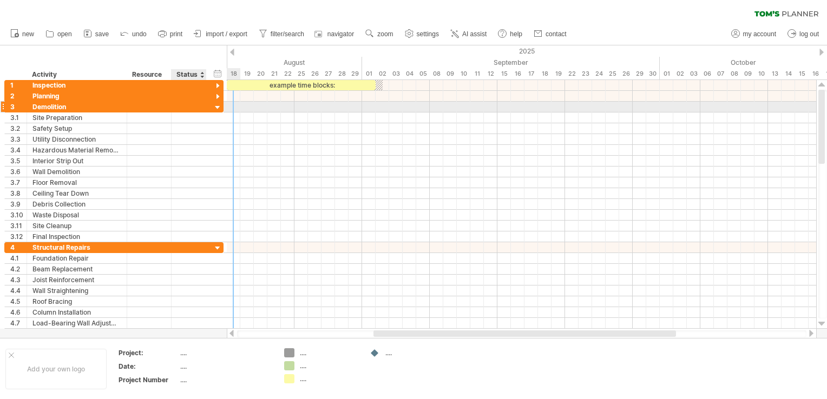
click at [218, 107] on div at bounding box center [218, 108] width 10 height 10
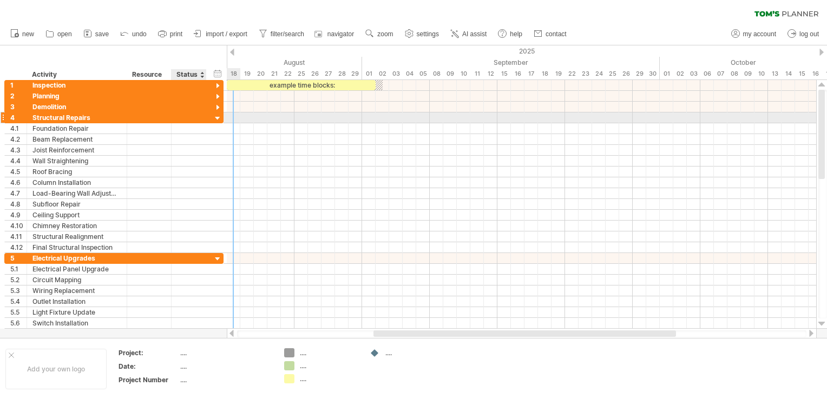
click at [218, 116] on div at bounding box center [218, 119] width 10 height 10
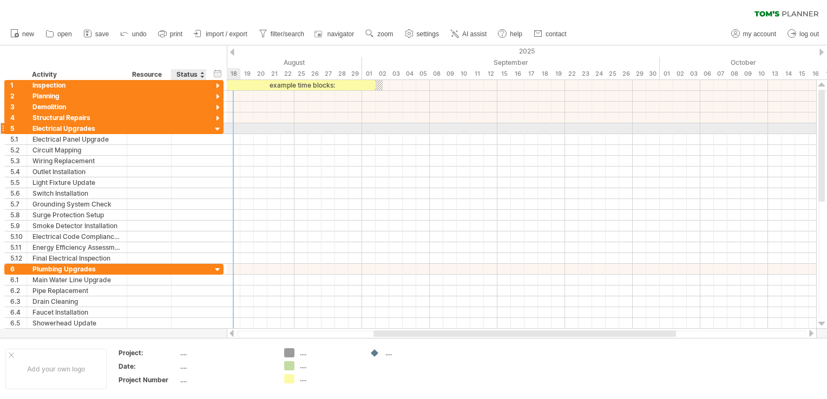
click at [217, 127] on div at bounding box center [218, 129] width 10 height 10
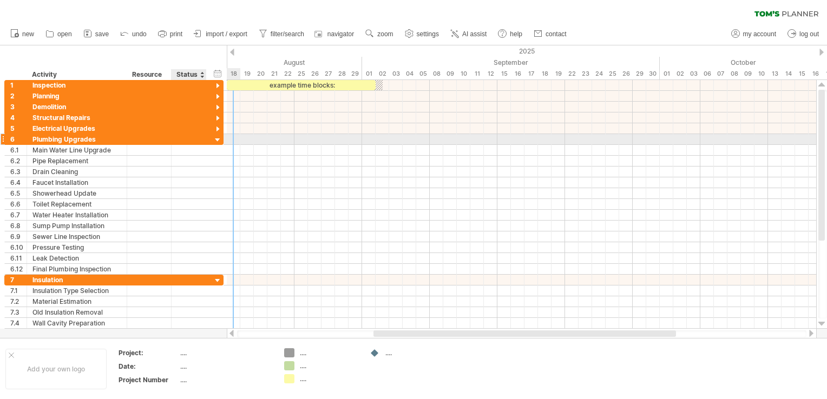
click at [219, 140] on div at bounding box center [218, 140] width 10 height 10
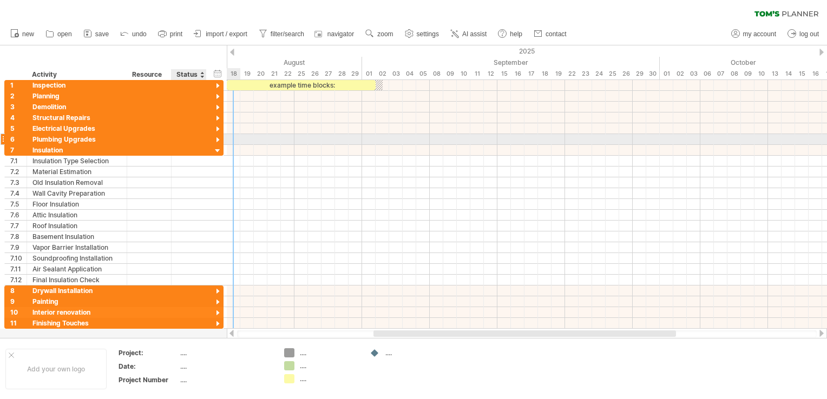
click at [219, 140] on div at bounding box center [218, 140] width 10 height 10
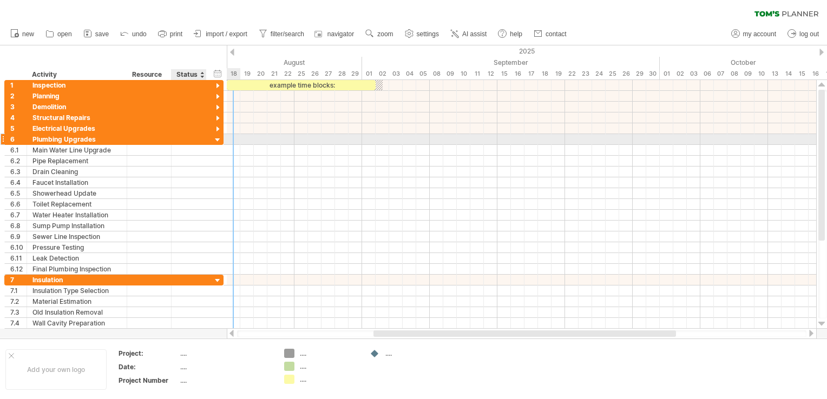
click at [219, 140] on div at bounding box center [218, 140] width 10 height 10
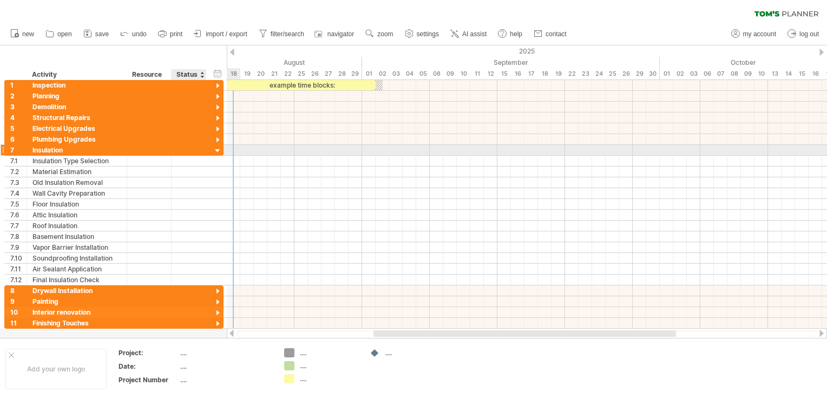
click at [215, 152] on div at bounding box center [218, 151] width 10 height 10
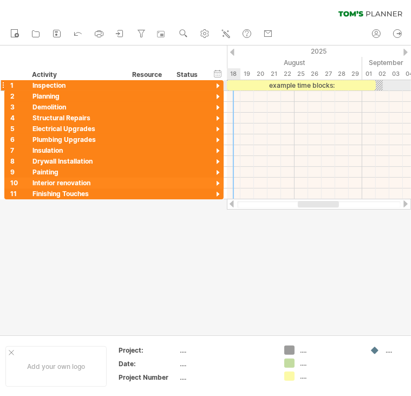
click at [220, 85] on div at bounding box center [218, 86] width 10 height 10
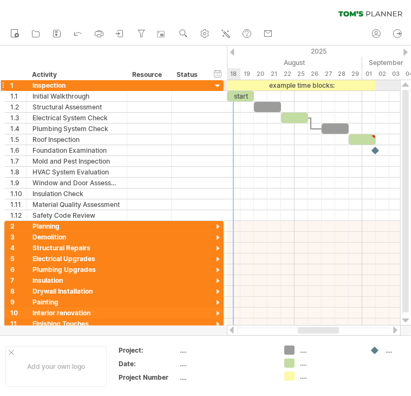
click at [219, 85] on div at bounding box center [218, 86] width 10 height 10
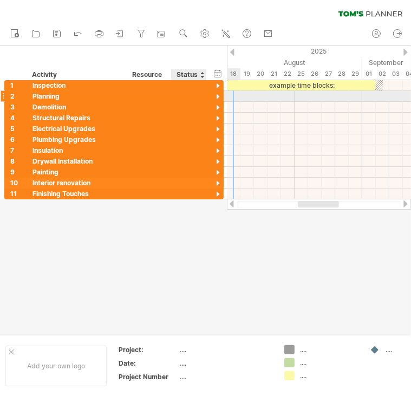
click at [215, 96] on div at bounding box center [218, 97] width 10 height 10
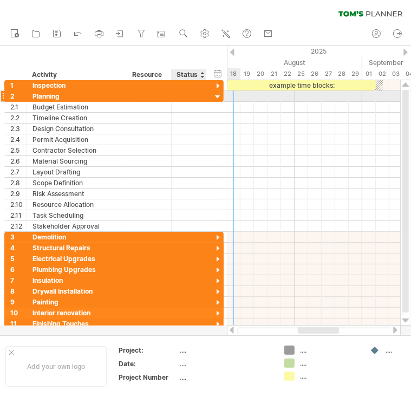
click at [217, 96] on div at bounding box center [218, 97] width 10 height 10
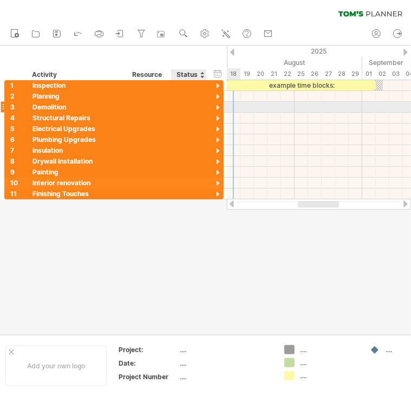
click at [216, 108] on div at bounding box center [218, 108] width 10 height 10
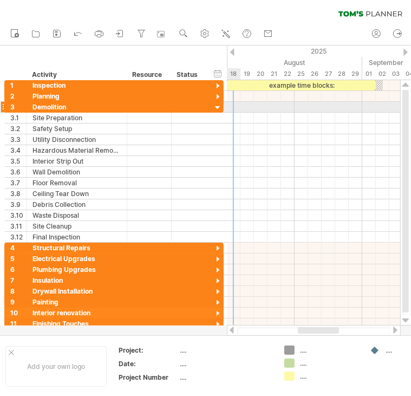
click at [215, 107] on div at bounding box center [218, 108] width 10 height 10
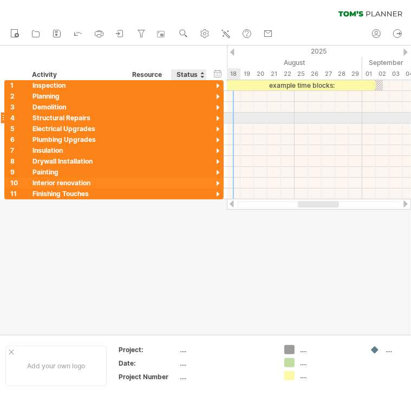
click at [219, 118] on div at bounding box center [218, 119] width 10 height 10
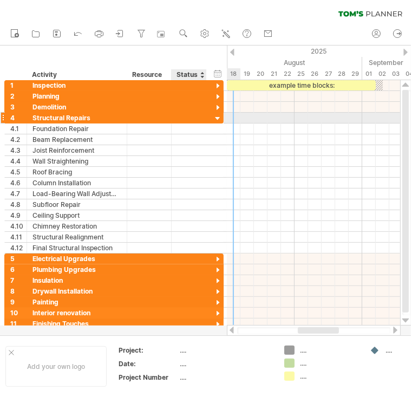
click at [218, 117] on div at bounding box center [218, 119] width 10 height 10
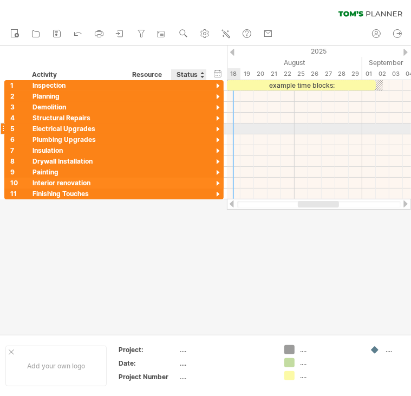
click at [216, 129] on div at bounding box center [218, 129] width 10 height 10
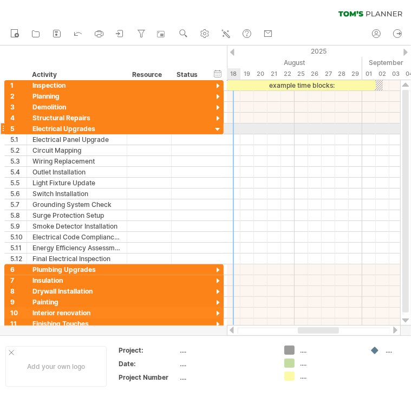
click at [216, 127] on div at bounding box center [218, 129] width 10 height 10
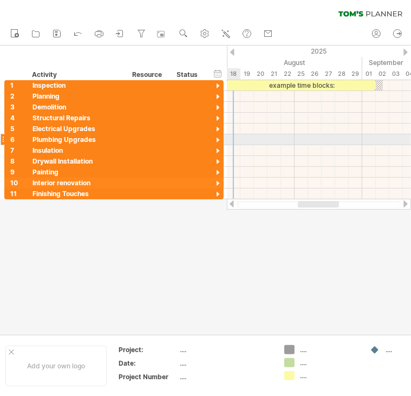
click at [220, 140] on div at bounding box center [218, 140] width 10 height 10
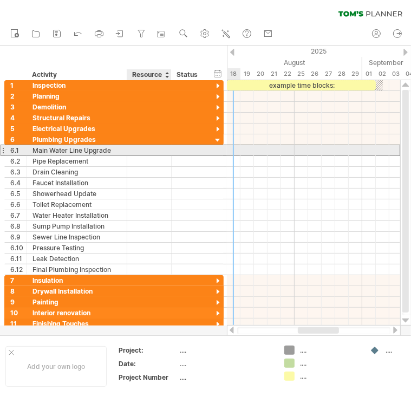
click at [156, 150] on div at bounding box center [149, 150] width 33 height 10
click at [156, 150] on input "text" at bounding box center [149, 150] width 33 height 10
drag, startPoint x: 156, startPoint y: 150, endPoint x: 47, endPoint y: 146, distance: 108.8
click at [47, 146] on div "**********" at bounding box center [113, 149] width 219 height 11
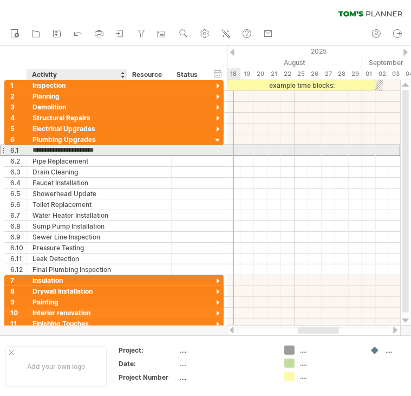
drag, startPoint x: 34, startPoint y: 147, endPoint x: 111, endPoint y: 154, distance: 77.7
click at [111, 154] on input "**********" at bounding box center [76, 150] width 89 height 10
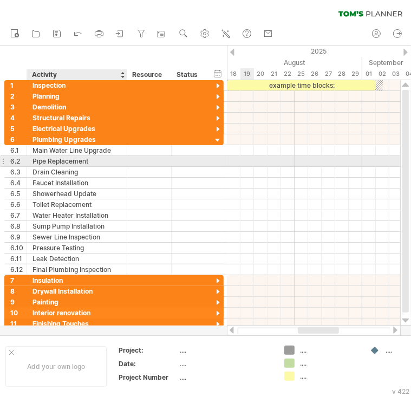
click at [56, 158] on div "Pipe Replacement" at bounding box center [76, 161] width 89 height 10
click at [56, 158] on input "**********" at bounding box center [76, 161] width 89 height 10
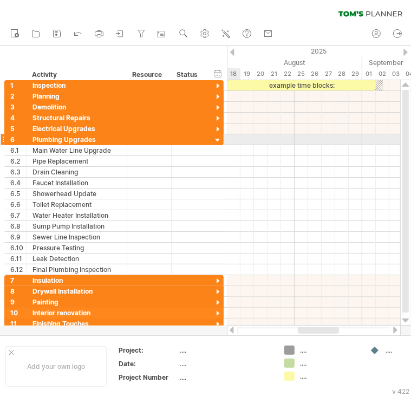
click at [216, 138] on div at bounding box center [218, 140] width 10 height 10
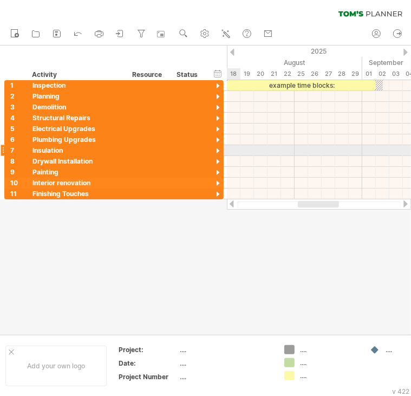
click at [216, 149] on div at bounding box center [218, 151] width 10 height 10
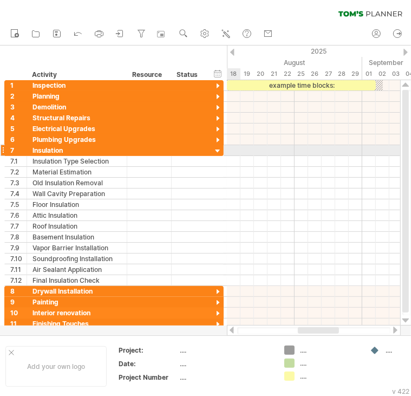
click at [219, 153] on div at bounding box center [218, 151] width 10 height 10
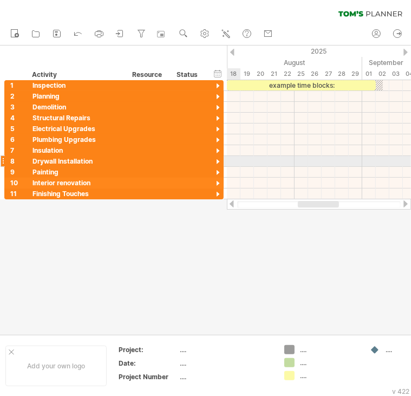
click at [216, 164] on div at bounding box center [218, 162] width 10 height 10
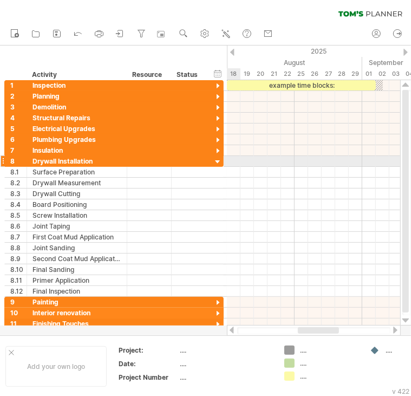
click at [216, 162] on div at bounding box center [218, 162] width 10 height 10
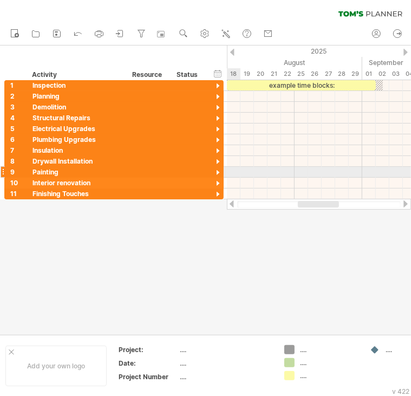
click at [219, 172] on div at bounding box center [218, 173] width 10 height 10
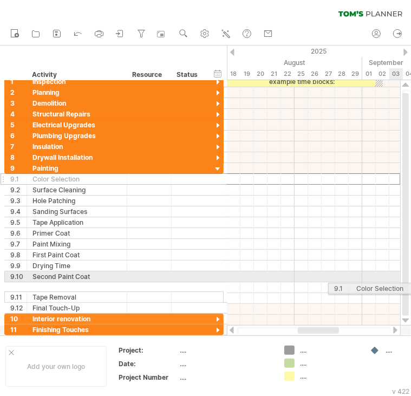
drag, startPoint x: 35, startPoint y: 179, endPoint x: 476, endPoint y: 359, distance: 476.2
click at [411, 359] on html "progress(100%) Trying to reach [DOMAIN_NAME] Connected again... 0% clear filter…" at bounding box center [205, 199] width 411 height 398
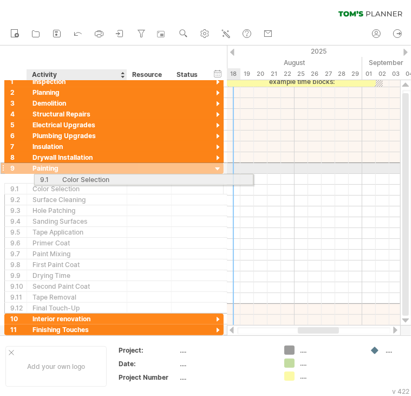
click at [104, 177] on div "**********" at bounding box center [113, 237] width 219 height 151
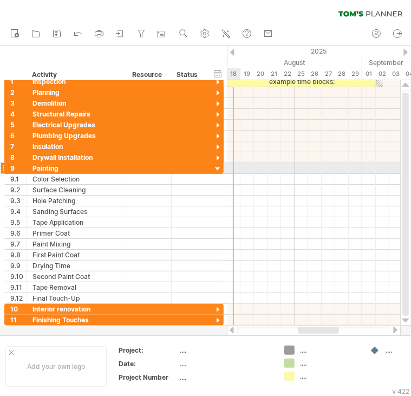
click at [218, 168] on div at bounding box center [218, 169] width 10 height 10
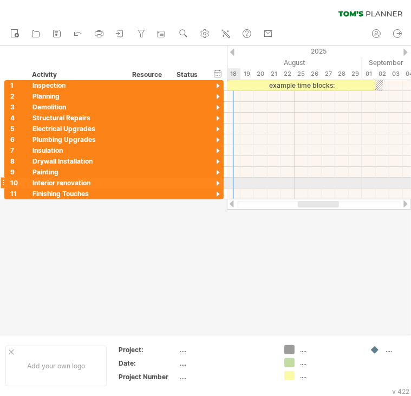
click at [216, 183] on div at bounding box center [218, 184] width 10 height 10
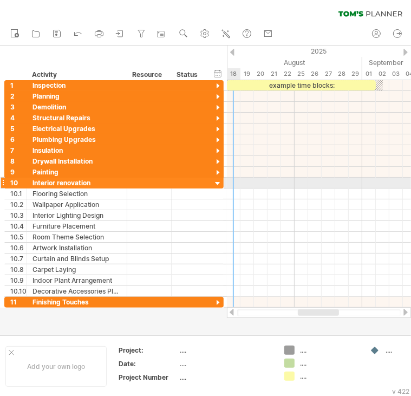
click at [217, 180] on div at bounding box center [218, 184] width 10 height 10
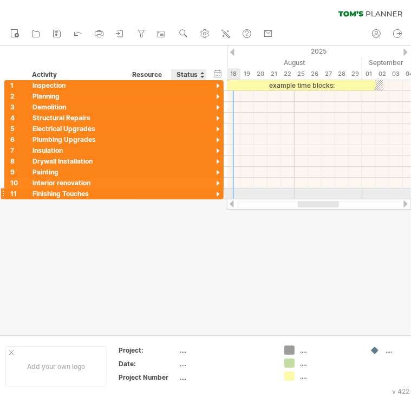
click at [214, 193] on div at bounding box center [218, 194] width 10 height 10
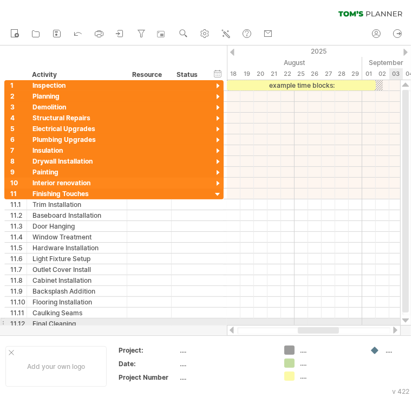
click at [403, 321] on div at bounding box center [405, 320] width 7 height 9
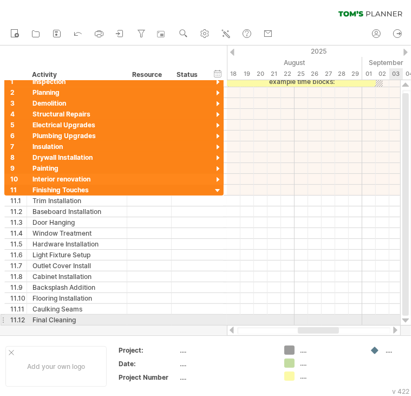
click at [403, 321] on div at bounding box center [405, 320] width 7 height 9
